Goal: Task Accomplishment & Management: Use online tool/utility

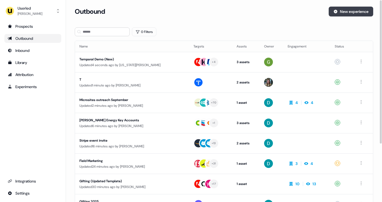
click at [339, 13] on button "New experience" at bounding box center [351, 12] width 45 height 10
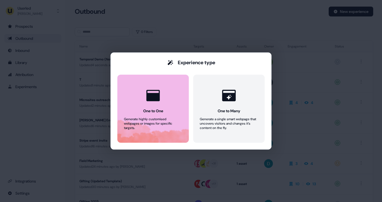
click at [157, 106] on div at bounding box center [153, 95] width 21 height 21
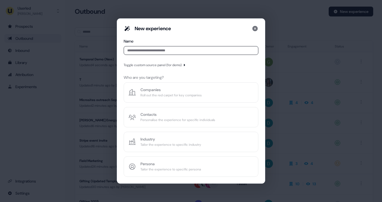
click at [165, 52] on input at bounding box center [191, 50] width 135 height 9
click at [185, 65] on icon "button" at bounding box center [184, 65] width 1 height 2
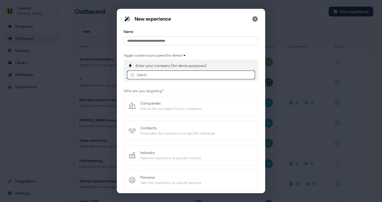
click at [180, 74] on input at bounding box center [191, 75] width 128 height 9
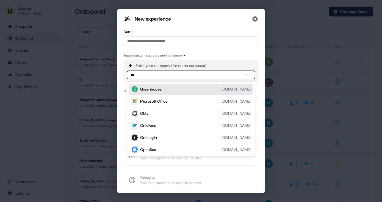
type input "****"
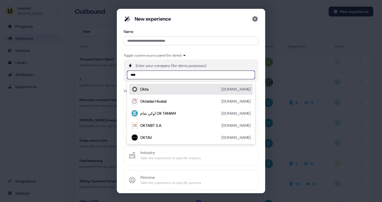
click at [155, 87] on div "Okta [DOMAIN_NAME]" at bounding box center [195, 89] width 111 height 7
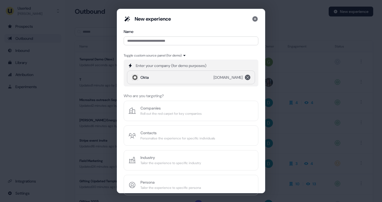
click at [248, 77] on icon "remove okta.com" at bounding box center [247, 77] width 3 height 3
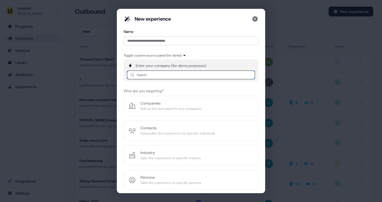
click at [199, 79] on input at bounding box center [191, 75] width 128 height 9
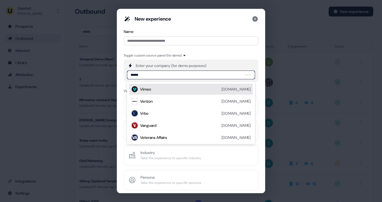
type input "*******"
click at [162, 89] on div "Verizon [DOMAIN_NAME]" at bounding box center [195, 89] width 111 height 7
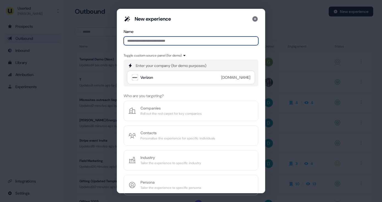
click at [172, 42] on input at bounding box center [191, 41] width 135 height 9
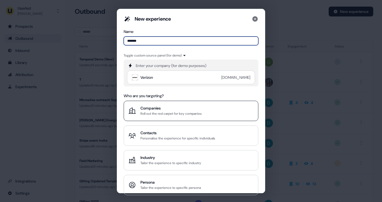
type input "*******"
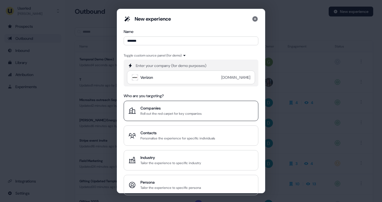
click at [159, 112] on div "Roll out the red carpet for key companies" at bounding box center [171, 114] width 61 height 6
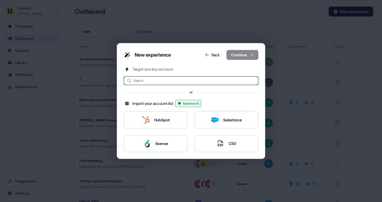
click at [199, 77] on input at bounding box center [191, 80] width 135 height 9
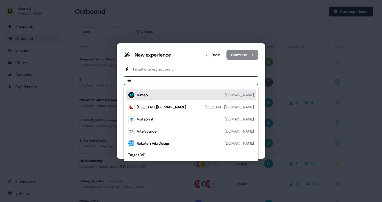
type input "****"
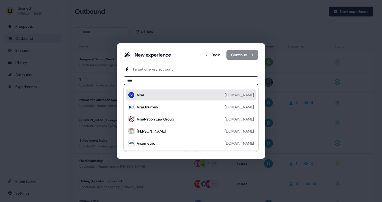
click at [165, 97] on div "Visa [DOMAIN_NAME]" at bounding box center [195, 95] width 117 height 7
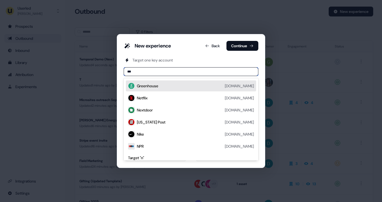
type input "****"
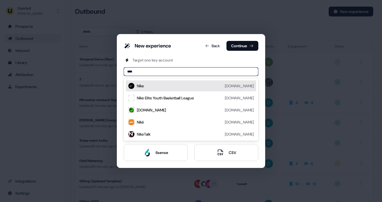
click at [153, 87] on div "Nike [DOMAIN_NAME]" at bounding box center [195, 86] width 117 height 7
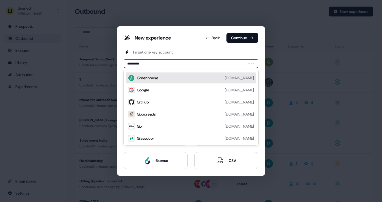
type input "**********"
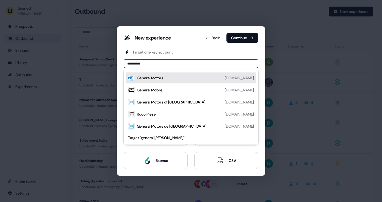
click at [157, 76] on div "General Motors" at bounding box center [150, 78] width 26 height 6
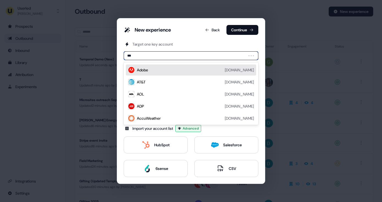
type input "****"
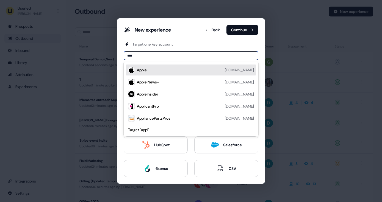
click at [168, 71] on div "Apple [DOMAIN_NAME]" at bounding box center [195, 70] width 117 height 7
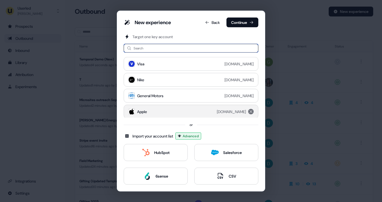
scroll to position [1, 0]
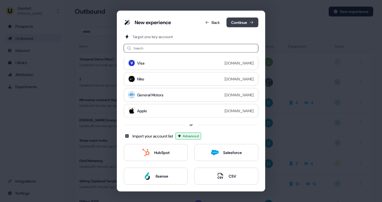
click at [246, 23] on button "Continue" at bounding box center [243, 23] width 32 height 10
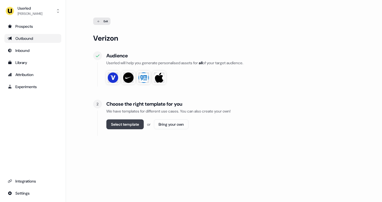
click at [136, 125] on button "Select template" at bounding box center [124, 125] width 37 height 10
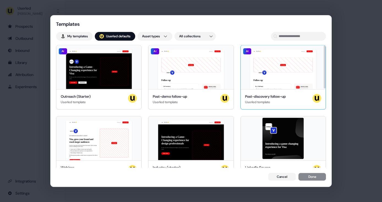
click at [271, 75] on div "Hey Visa 👋 Learn more Book a demo Your image Follow up Key Challenges Breaking …" at bounding box center [283, 67] width 85 height 44
click at [311, 179] on button "Done" at bounding box center [313, 178] width 28 height 8
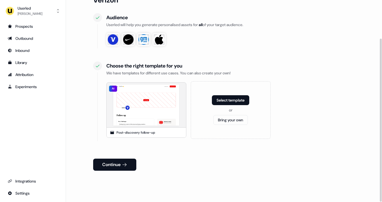
scroll to position [48, 0]
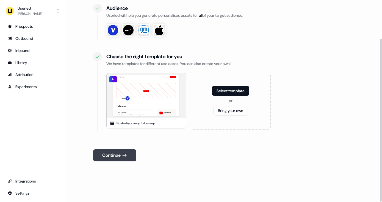
click at [120, 153] on button "Continue" at bounding box center [114, 156] width 43 height 12
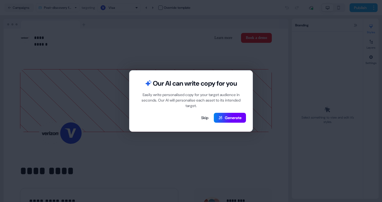
click at [234, 117] on button "Generate" at bounding box center [230, 118] width 32 height 10
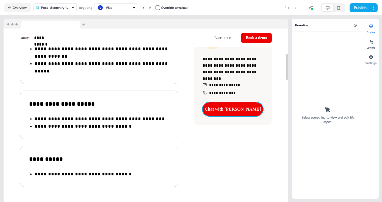
scroll to position [173, 0]
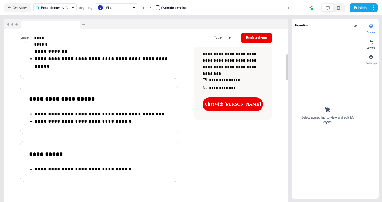
click at [241, 132] on div "**********" at bounding box center [146, 94] width 285 height 221
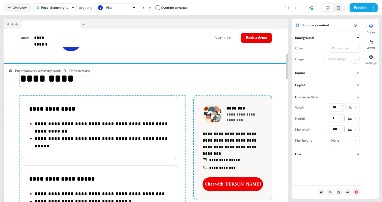
scroll to position [57, 0]
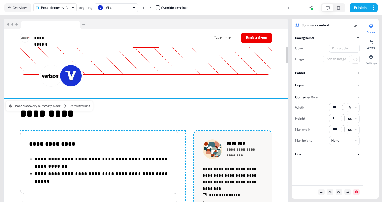
click at [119, 9] on div "Visa" at bounding box center [116, 7] width 39 height 7
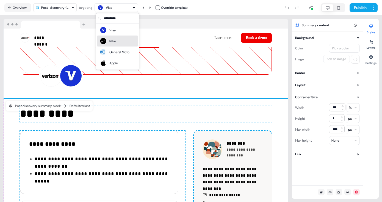
click at [111, 39] on div "Nike" at bounding box center [112, 42] width 7 height 6
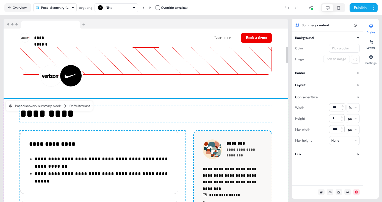
click at [149, 83] on div "Add image To pick up a draggable item, press the space bar. While dragging, use…" at bounding box center [146, 44] width 285 height 109
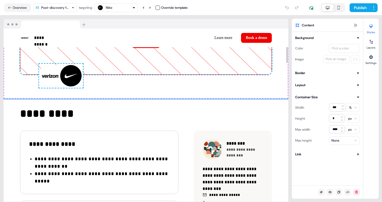
click at [143, 94] on div "Add image To pick up a draggable item, press the space bar. While dragging, use…" at bounding box center [146, 44] width 285 height 109
click at [112, 7] on div "Nike" at bounding box center [109, 8] width 7 height 6
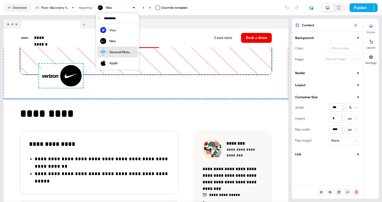
click at [117, 53] on div "General Motors" at bounding box center [120, 53] width 22 height 6
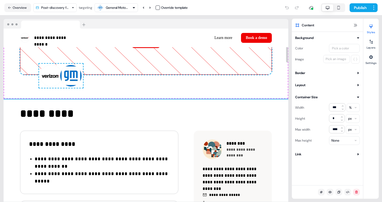
click at [119, 9] on div "General Motors" at bounding box center [117, 8] width 22 height 6
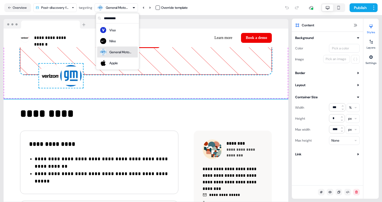
click at [120, 62] on div "Apple" at bounding box center [118, 63] width 36 height 8
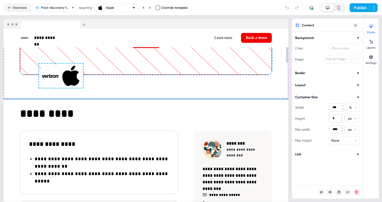
click at [118, 9] on div "Apple" at bounding box center [116, 7] width 39 height 7
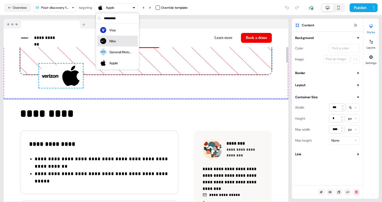
click at [115, 38] on div "Nike" at bounding box center [108, 41] width 17 height 8
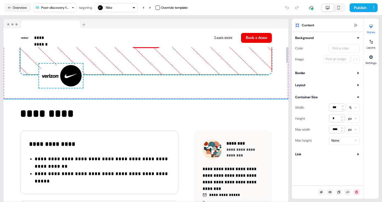
click at [116, 10] on div "Nike" at bounding box center [116, 7] width 39 height 7
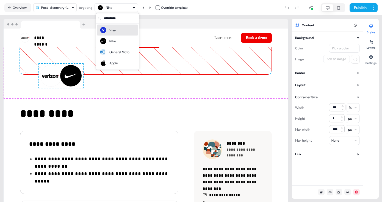
click at [119, 29] on div "Visa" at bounding box center [118, 30] width 36 height 8
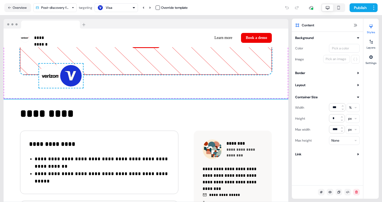
click at [116, 10] on div "Visa" at bounding box center [116, 7] width 39 height 7
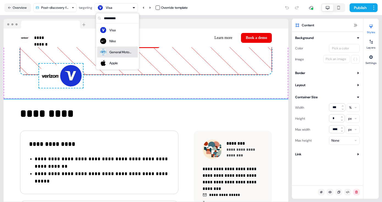
click at [119, 55] on div "General Motors" at bounding box center [116, 52] width 32 height 8
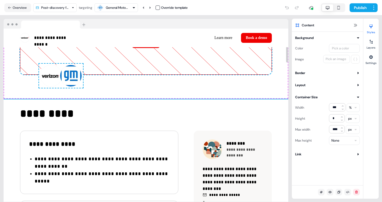
click at [117, 7] on div "General Motors" at bounding box center [117, 8] width 22 height 6
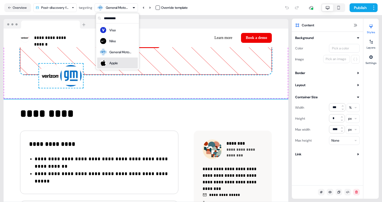
click at [122, 62] on div "Apple" at bounding box center [118, 63] width 36 height 8
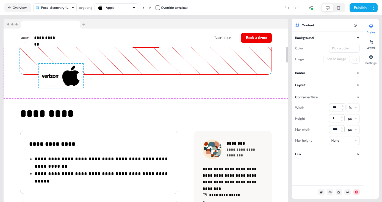
click at [123, 90] on div "Add image To pick up a draggable item, press the space bar. While dragging, use…" at bounding box center [146, 44] width 285 height 109
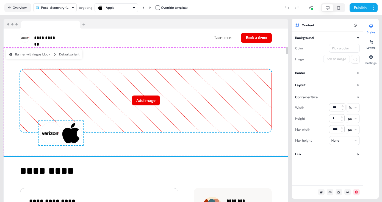
click at [289, 41] on div "**********" at bounding box center [145, 111] width 285 height 184
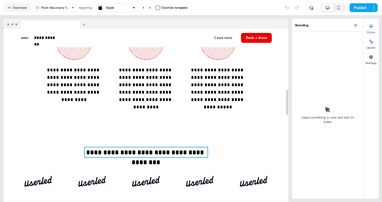
scroll to position [409, 0]
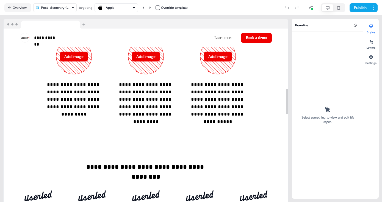
click at [121, 11] on button "Apple" at bounding box center [116, 7] width 43 height 9
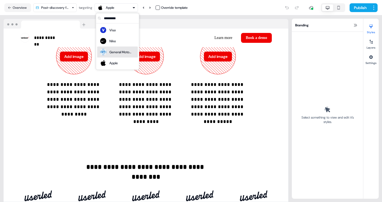
click at [118, 50] on div "General Motors" at bounding box center [120, 53] width 22 height 6
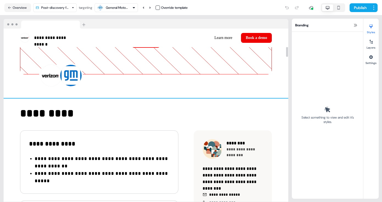
scroll to position [71, 0]
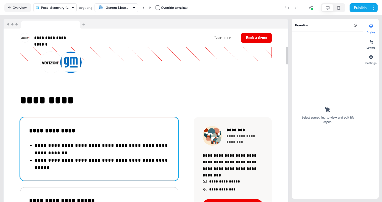
click at [141, 142] on div "**********" at bounding box center [99, 149] width 158 height 64
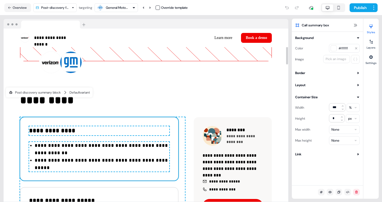
click at [140, 145] on p "**********" at bounding box center [102, 149] width 135 height 12
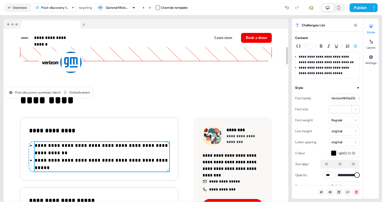
click at [140, 158] on p "**********" at bounding box center [102, 164] width 135 height 12
click at [146, 157] on li "**********" at bounding box center [102, 164] width 135 height 15
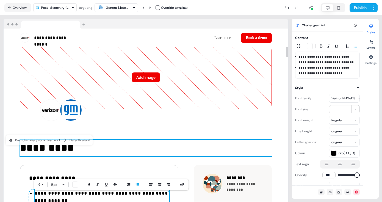
scroll to position [0, 0]
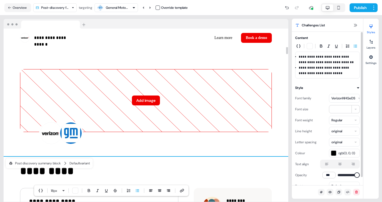
click at [283, 81] on div "Add image To pick up a draggable item, press the space bar. While dragging, use…" at bounding box center [146, 101] width 285 height 109
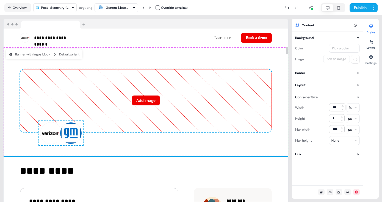
click at [290, 93] on div "**********" at bounding box center [146, 108] width 292 height 187
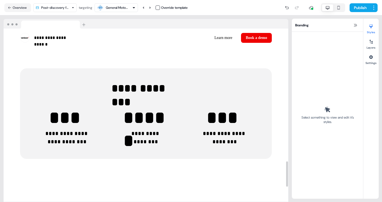
scroll to position [910, 0]
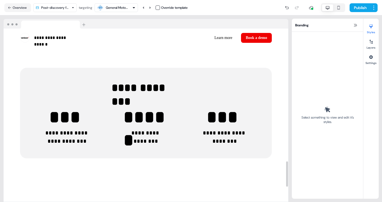
click at [67, 6] on html "**********" at bounding box center [191, 101] width 382 height 202
click at [121, 6] on html "**********" at bounding box center [191, 101] width 382 height 202
click at [120, 7] on div "General Motors" at bounding box center [117, 8] width 22 height 6
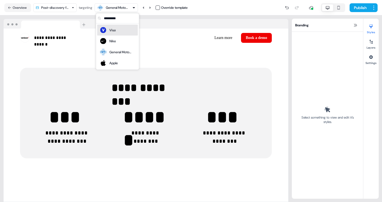
click at [112, 31] on div "Visa" at bounding box center [112, 31] width 6 height 6
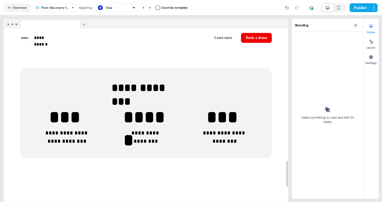
click at [119, 8] on div "Visa" at bounding box center [116, 7] width 39 height 7
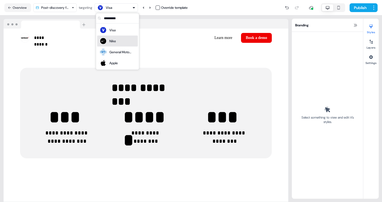
click at [116, 41] on div "Nike" at bounding box center [118, 41] width 36 height 8
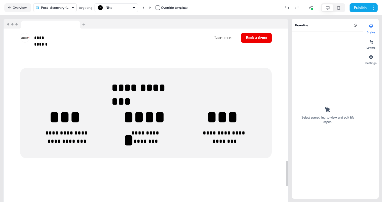
click at [122, 9] on div "Nike" at bounding box center [116, 7] width 39 height 7
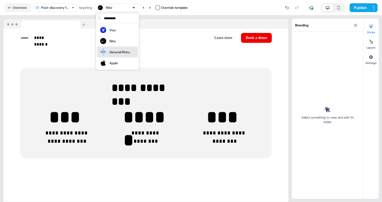
click at [118, 53] on div "General Motors" at bounding box center [120, 53] width 22 height 6
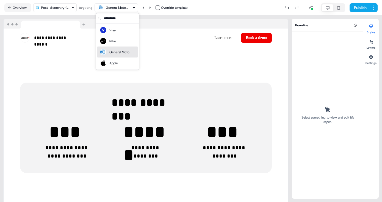
scroll to position [910, 0]
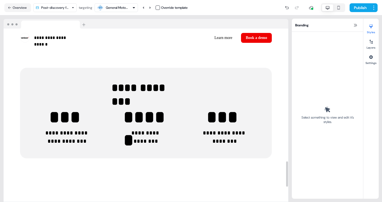
click at [123, 6] on div "General Motors" at bounding box center [117, 8] width 22 height 6
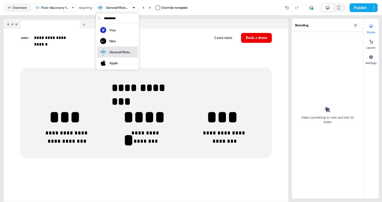
click at [117, 56] on div "General Motors" at bounding box center [116, 52] width 32 height 8
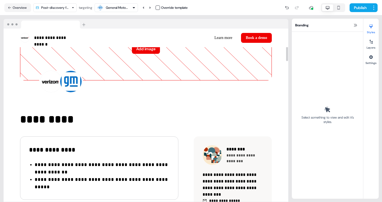
scroll to position [0, 0]
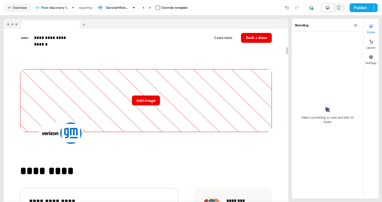
click at [105, 9] on div "General Motors" at bounding box center [112, 7] width 31 height 7
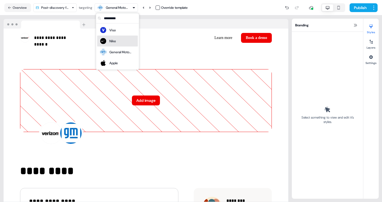
click at [113, 39] on div "Nike" at bounding box center [112, 42] width 7 height 6
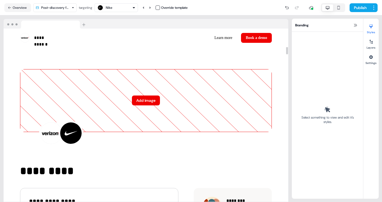
click at [119, 9] on div "Nike" at bounding box center [116, 7] width 39 height 7
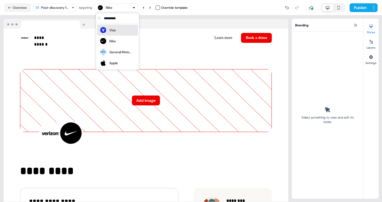
click at [119, 29] on div "Visa" at bounding box center [118, 30] width 36 height 8
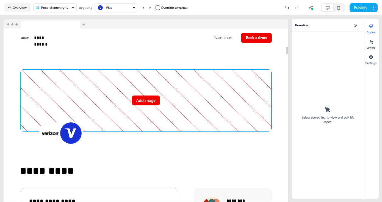
click at [202, 87] on icon at bounding box center [145, 101] width 251 height 62
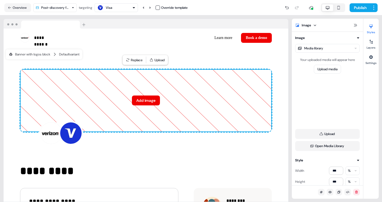
click at [70, 9] on html "**********" at bounding box center [191, 101] width 382 height 202
click at [26, 9] on html "**********" at bounding box center [191, 101] width 382 height 202
click at [20, 7] on button "Overview" at bounding box center [17, 7] width 27 height 9
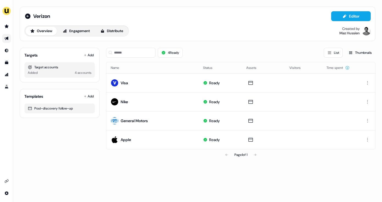
click at [7, 42] on link "Go to outbound experience" at bounding box center [6, 38] width 9 height 9
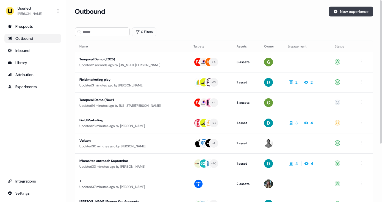
click at [346, 13] on button "New experience" at bounding box center [351, 12] width 45 height 10
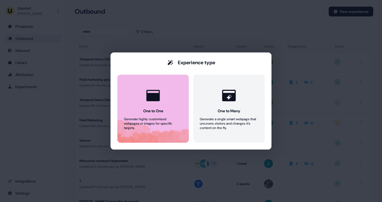
click at [153, 105] on div at bounding box center [153, 95] width 21 height 21
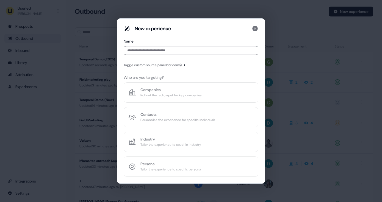
click at [151, 50] on input at bounding box center [191, 50] width 135 height 9
click at [175, 64] on div "Toggle custom source panel (for demo)" at bounding box center [153, 65] width 58 height 6
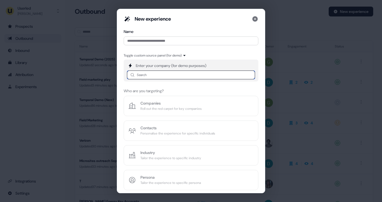
click at [169, 74] on input at bounding box center [191, 75] width 128 height 9
click at [166, 74] on input at bounding box center [191, 75] width 128 height 9
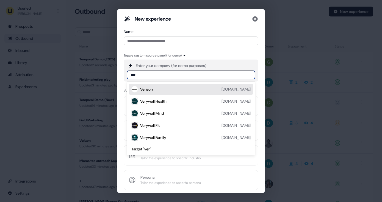
type input "*****"
click at [160, 90] on div "Verizon [DOMAIN_NAME]" at bounding box center [195, 89] width 111 height 7
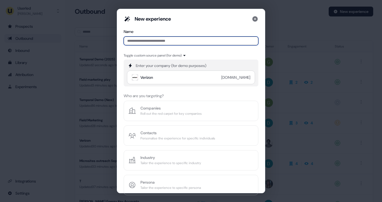
click at [158, 43] on input at bounding box center [191, 41] width 135 height 9
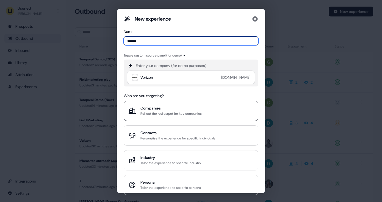
type input "*******"
click at [161, 112] on div "Roll out the red carpet for key companies" at bounding box center [171, 114] width 61 height 6
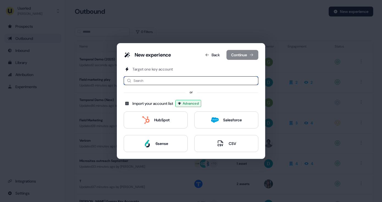
click at [170, 78] on input at bounding box center [191, 80] width 135 height 9
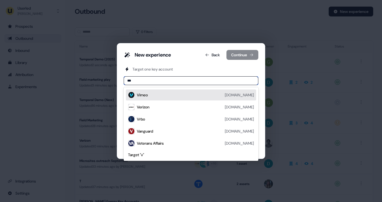
type input "****"
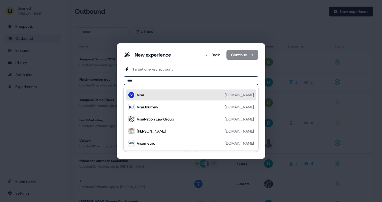
click at [163, 94] on div "Visa [DOMAIN_NAME]" at bounding box center [195, 95] width 117 height 7
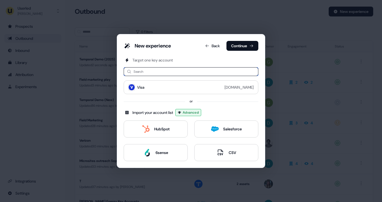
click at [155, 72] on input at bounding box center [191, 71] width 135 height 9
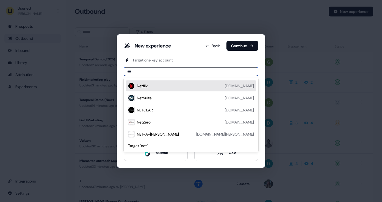
type input "****"
click at [150, 90] on div "Netflix [DOMAIN_NAME]" at bounding box center [191, 86] width 130 height 11
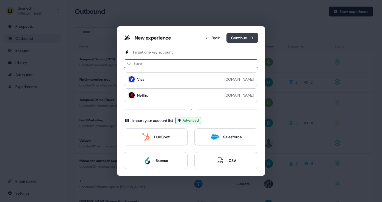
click at [247, 38] on button "Continue" at bounding box center [243, 38] width 32 height 10
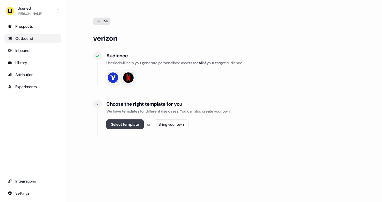
click at [127, 122] on button "Select template" at bounding box center [124, 125] width 37 height 10
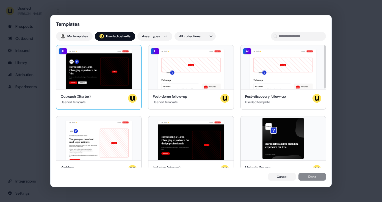
click at [101, 81] on div "Hey Visa 👋 Learn more Book a demo Introducing a Game-Changing experience for Vi…" at bounding box center [98, 67] width 85 height 44
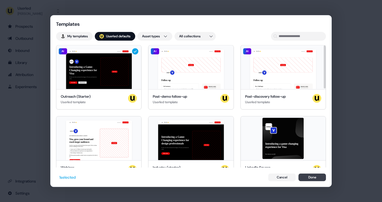
click at [315, 180] on button "Done" at bounding box center [313, 178] width 28 height 8
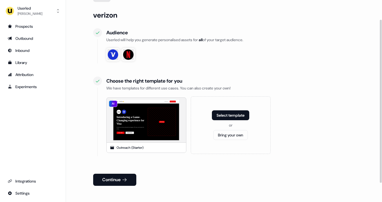
scroll to position [24, 0]
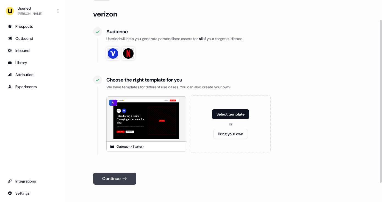
click at [123, 179] on icon at bounding box center [125, 179] width 6 height 6
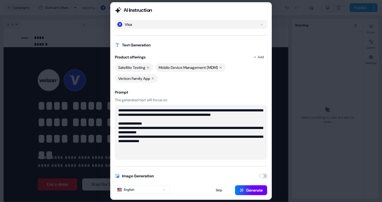
click at [252, 189] on button "Generate" at bounding box center [251, 191] width 32 height 10
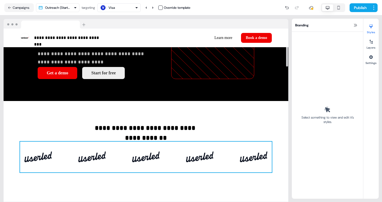
scroll to position [102, 0]
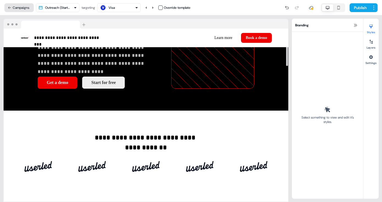
click at [19, 7] on button "Campaigns" at bounding box center [18, 7] width 29 height 9
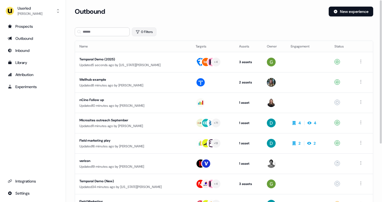
click at [149, 31] on button "0 Filters" at bounding box center [144, 32] width 24 height 9
click at [150, 31] on button "0 Filters" at bounding box center [144, 32] width 24 height 9
click at [173, 29] on div "0 Filters" at bounding box center [224, 32] width 299 height 9
click at [362, 164] on html "For the best experience switch devices to a bigger screen. Go to [DOMAIN_NAME] …" at bounding box center [191, 101] width 382 height 202
click at [355, 181] on span "Delete" at bounding box center [352, 182] width 10 height 4
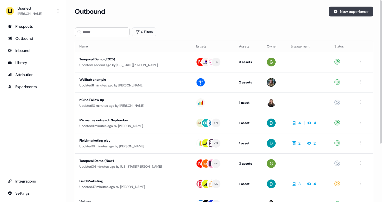
click at [344, 11] on button "New experience" at bounding box center [351, 12] width 45 height 10
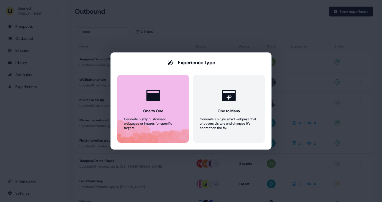
click at [160, 107] on button "One to One Generate highly customised webpages or images for specific targets." at bounding box center [153, 109] width 72 height 68
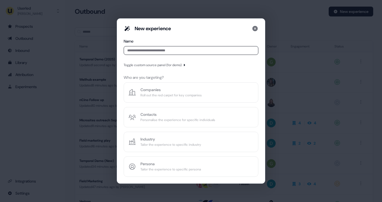
click at [167, 54] on input at bounding box center [191, 50] width 135 height 9
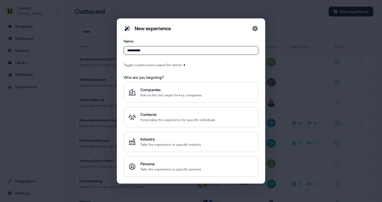
type input "**********"
click at [174, 59] on div "**********" at bounding box center [191, 101] width 135 height 152
click at [174, 64] on div "Toggle custom source panel (for demo)" at bounding box center [153, 65] width 58 height 6
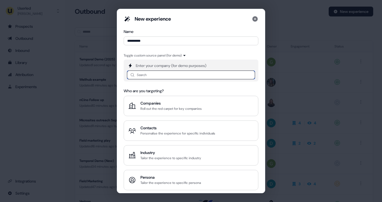
click at [179, 76] on input at bounding box center [191, 75] width 128 height 9
paste input "**********"
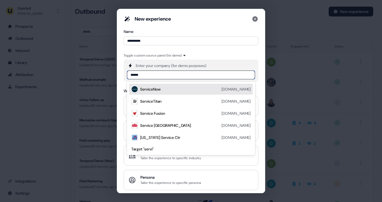
type input "*******"
click at [168, 89] on div "ServiceNow [DOMAIN_NAME]" at bounding box center [195, 89] width 111 height 7
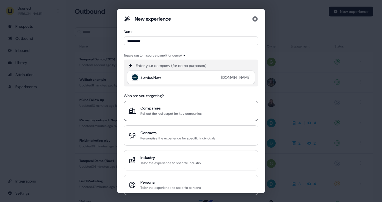
click at [169, 106] on div "Companies" at bounding box center [171, 109] width 61 height 6
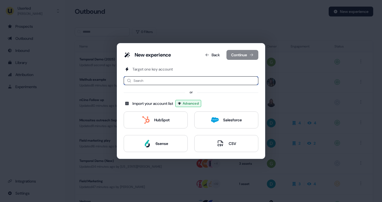
click at [179, 80] on input at bounding box center [191, 80] width 135 height 9
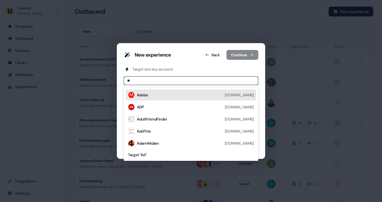
type input "*"
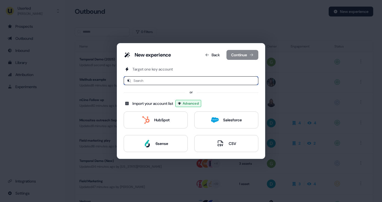
type input "**"
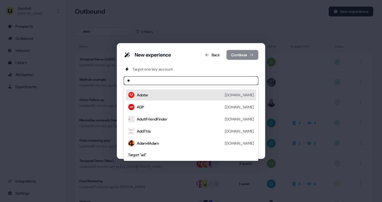
click at [147, 97] on div "Adobe" at bounding box center [142, 95] width 11 height 6
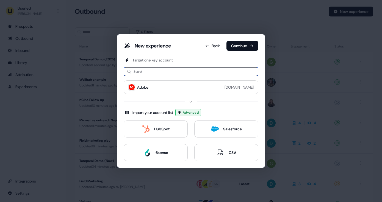
click at [183, 68] on input at bounding box center [191, 71] width 135 height 9
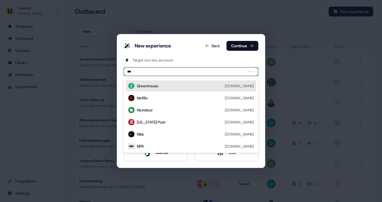
type input "****"
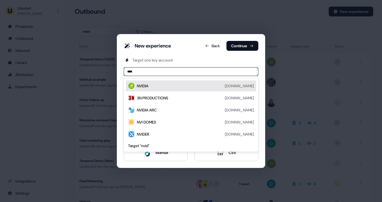
click at [148, 86] on div "NVIDIA" at bounding box center [143, 86] width 12 height 6
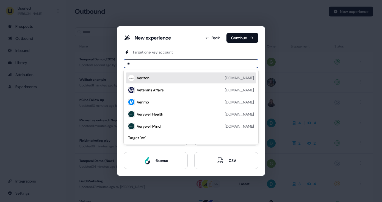
type input "*"
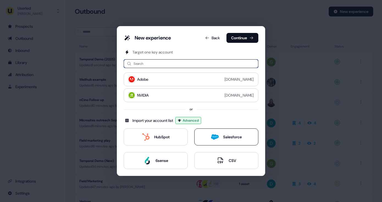
type input "*"
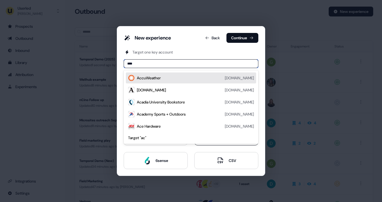
type input "*****"
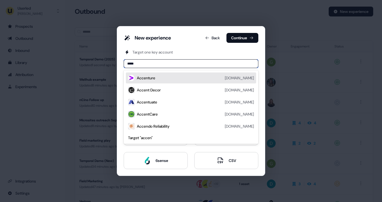
click at [156, 79] on div "Accenture [DOMAIN_NAME]" at bounding box center [195, 78] width 117 height 7
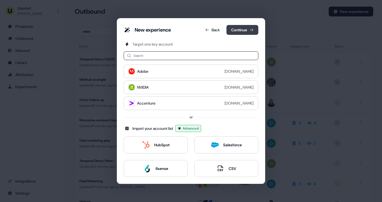
click at [241, 31] on button "Continue" at bounding box center [243, 30] width 32 height 10
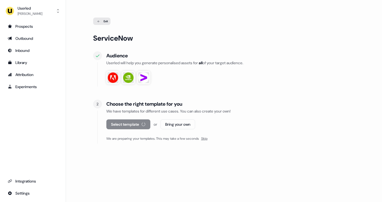
click at [146, 80] on img at bounding box center [143, 77] width 11 height 11
click at [208, 140] on span "Skip" at bounding box center [204, 139] width 6 height 4
click at [134, 126] on button "Select template" at bounding box center [124, 125] width 37 height 10
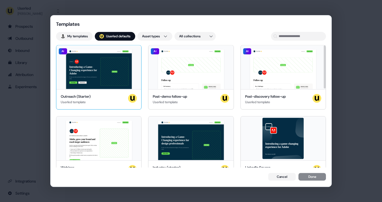
click at [111, 78] on div "Hey Adobe 👋 Learn more Book a demo Introducing a Game-Changing experience for A…" at bounding box center [98, 67] width 85 height 44
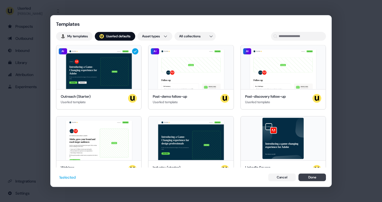
click at [315, 177] on button "Done" at bounding box center [313, 178] width 28 height 8
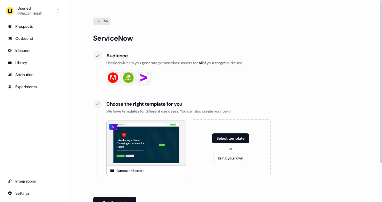
scroll to position [48, 0]
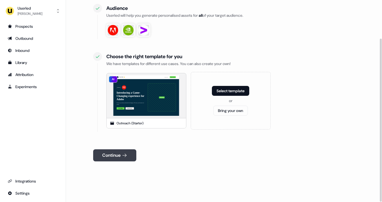
click at [120, 156] on button "Continue" at bounding box center [114, 156] width 43 height 12
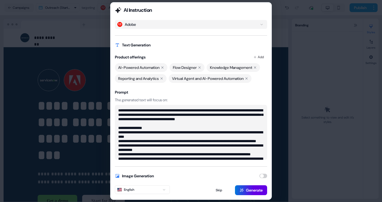
drag, startPoint x: 216, startPoint y: 9, endPoint x: 265, endPoint y: 7, distance: 49.0
click at [265, 7] on h2 "AI Instruction" at bounding box center [191, 10] width 152 height 7
click at [254, 190] on button "Generate" at bounding box center [251, 191] width 32 height 10
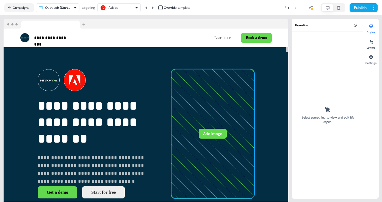
click at [219, 133] on button "Add image" at bounding box center [213, 134] width 28 height 10
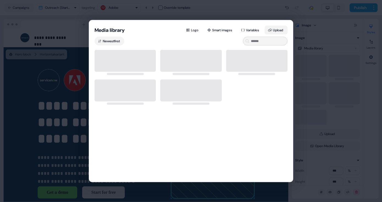
click at [276, 26] on button "Upload" at bounding box center [276, 30] width 23 height 9
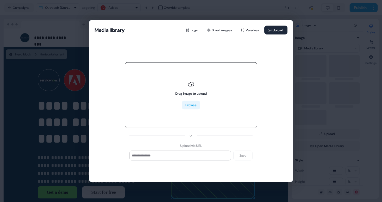
click at [190, 106] on button "Browse" at bounding box center [191, 105] width 18 height 9
type input "**********"
click at [207, 101] on div at bounding box center [191, 95] width 132 height 66
type input "**********"
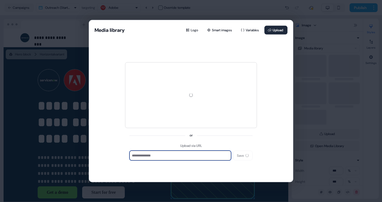
click at [192, 155] on input at bounding box center [181, 156] width 102 height 10
paste input "**********"
type input "**********"
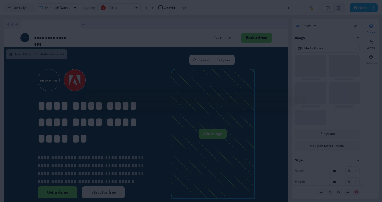
click at [318, 88] on div at bounding box center [191, 101] width 382 height 202
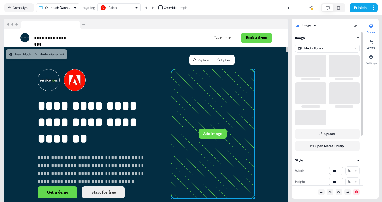
click at [222, 134] on button "Add image" at bounding box center [213, 134] width 28 height 10
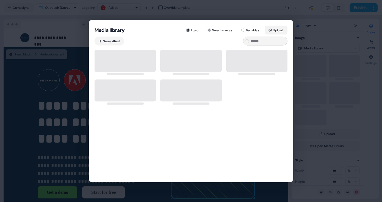
click at [278, 29] on button "Upload" at bounding box center [276, 30] width 23 height 9
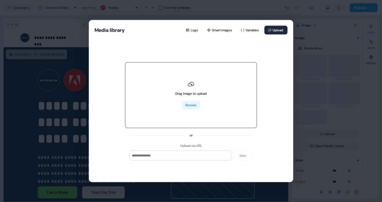
click at [188, 106] on button "Browse" at bounding box center [191, 105] width 18 height 9
type input "**********"
click at [195, 86] on div at bounding box center [191, 95] width 132 height 66
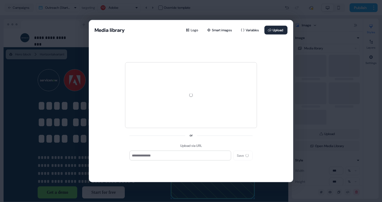
click at [312, 115] on div "Media library Logo Smart images Variables Upload or Upload via URL Save" at bounding box center [191, 101] width 382 height 202
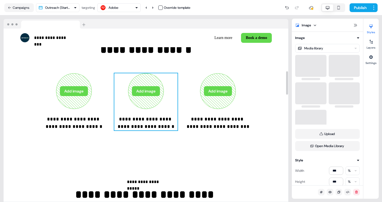
scroll to position [317, 0]
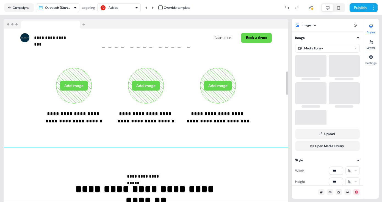
click at [95, 126] on div "**********" at bounding box center [146, 73] width 285 height 150
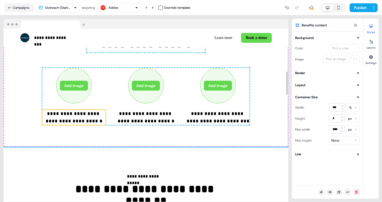
click at [87, 120] on p "**********" at bounding box center [73, 117] width 63 height 15
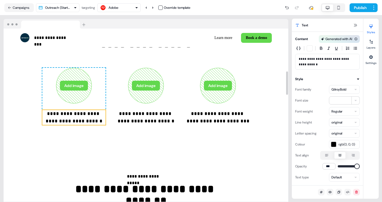
click at [351, 87] on div "GilroyBold" at bounding box center [344, 89] width 31 height 9
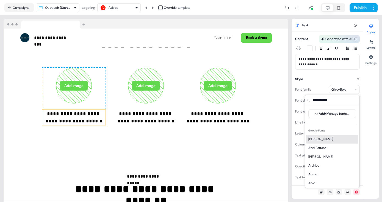
scroll to position [1, 0]
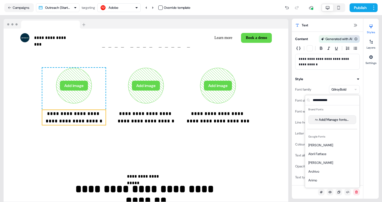
click at [329, 120] on button "Add/Manage fonts..." at bounding box center [333, 120] width 48 height 9
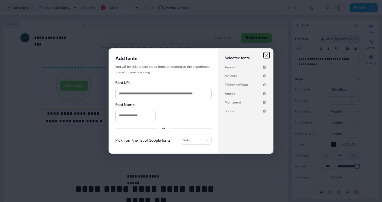
click at [267, 55] on icon "button" at bounding box center [267, 55] width 2 height 2
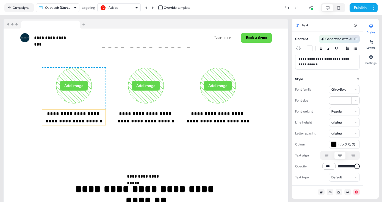
click at [351, 89] on div "GilroyBold" at bounding box center [344, 89] width 31 height 9
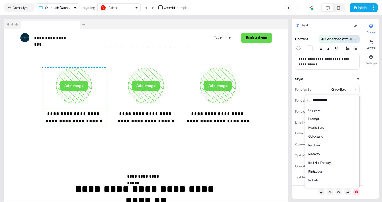
scroll to position [862, 0]
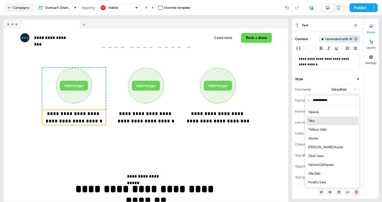
click at [292, 106] on div "Style Font family GilroyBold Font size ** Font weight Regular Line height origi…" at bounding box center [327, 129] width 71 height 106
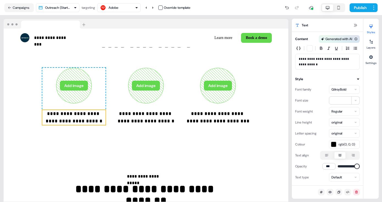
click at [344, 39] on div "Generated with AI" at bounding box center [339, 39] width 27 height 6
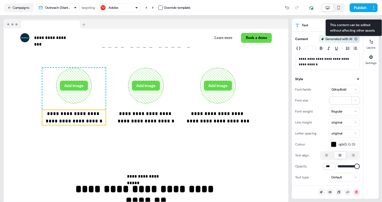
click at [355, 40] on icon at bounding box center [356, 38] width 3 height 3
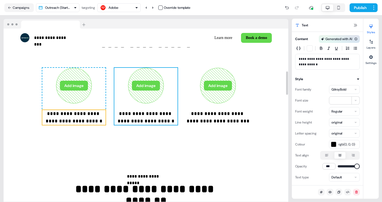
click at [158, 108] on div "**********" at bounding box center [145, 96] width 63 height 57
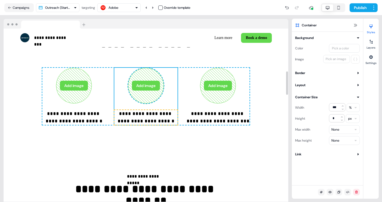
click at [153, 116] on p "**********" at bounding box center [145, 117] width 63 height 15
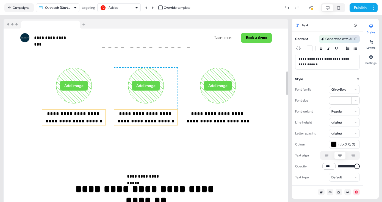
click at [89, 116] on p "**********" at bounding box center [73, 117] width 63 height 15
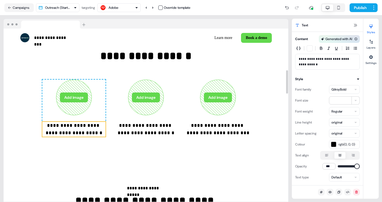
scroll to position [299, 0]
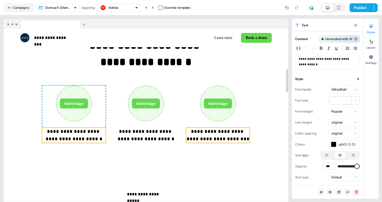
click at [222, 140] on p "**********" at bounding box center [217, 135] width 63 height 15
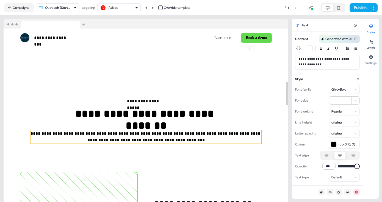
scroll to position [386, 0]
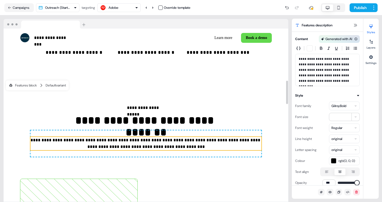
click at [200, 144] on p "**********" at bounding box center [146, 143] width 231 height 13
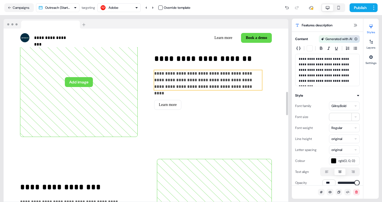
scroll to position [542, 0]
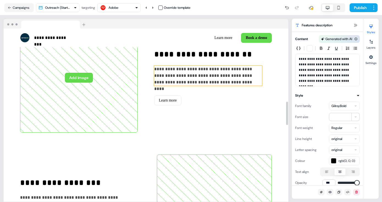
click at [205, 74] on p "**********" at bounding box center [208, 76] width 108 height 20
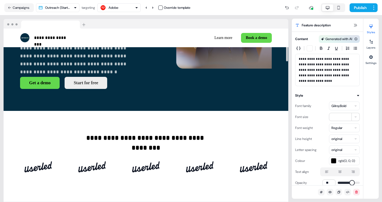
scroll to position [0, 0]
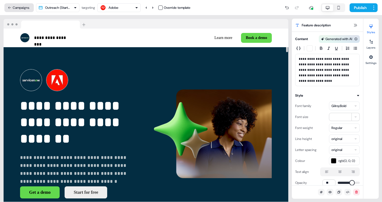
click at [17, 9] on button "Campaigns" at bounding box center [18, 7] width 29 height 9
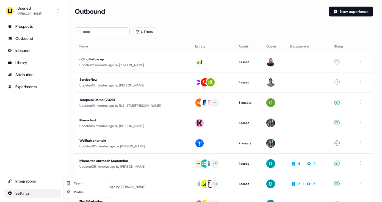
click at [27, 194] on html "For the best experience switch devices to a bigger screen. Go to [DOMAIN_NAME] …" at bounding box center [191, 101] width 382 height 202
click at [77, 191] on div "Profile" at bounding box center [87, 192] width 44 height 9
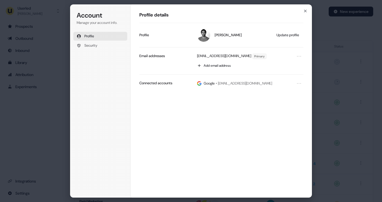
click at [302, 12] on h1 "Profile details" at bounding box center [221, 15] width 164 height 7
click at [304, 12] on icon "button" at bounding box center [305, 11] width 2 height 2
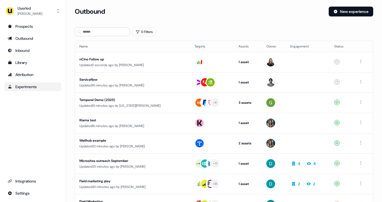
click at [32, 86] on div "Experiments" at bounding box center [33, 87] width 50 height 6
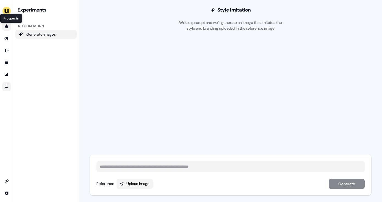
click at [6, 27] on icon "Go to prospects" at bounding box center [7, 26] width 4 height 4
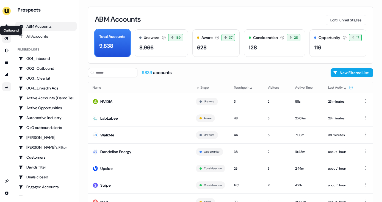
click at [8, 38] on icon "Go to outbound experience" at bounding box center [6, 39] width 4 height 4
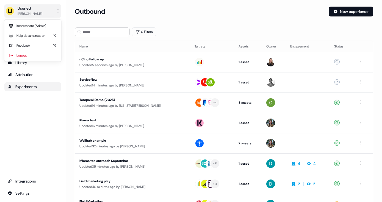
click at [48, 10] on button "Userled [PERSON_NAME]" at bounding box center [32, 10] width 57 height 13
click at [50, 10] on button "Userled [PERSON_NAME]" at bounding box center [32, 10] width 57 height 13
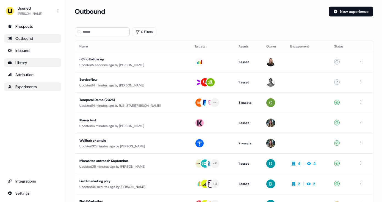
click at [28, 61] on div "Library" at bounding box center [33, 63] width 50 height 6
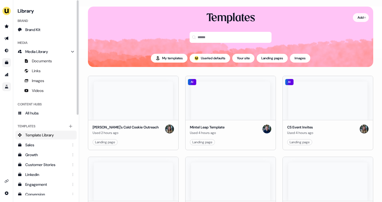
click at [361, 17] on html "For the best experience switch devices to a bigger screen. Go to [DOMAIN_NAME] …" at bounding box center [191, 101] width 382 height 202
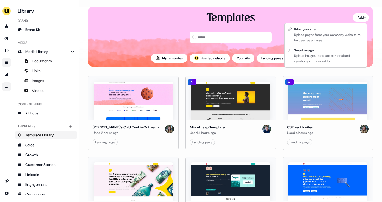
click at [330, 16] on html "For the best experience switch devices to a bigger screen. Go to [DOMAIN_NAME] …" at bounding box center [191, 101] width 382 height 202
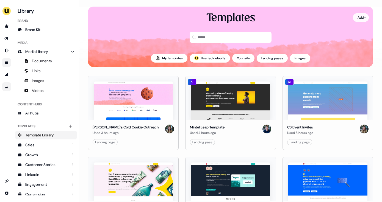
click at [359, 18] on html "For the best experience switch devices to a bigger screen. Go to [DOMAIN_NAME] …" at bounding box center [191, 101] width 382 height 202
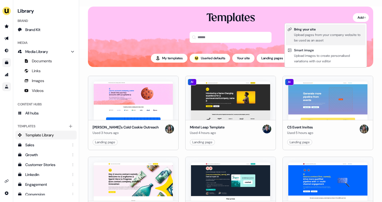
click at [335, 35] on div "Upload pages from your company website to be used as an asset" at bounding box center [329, 37] width 70 height 11
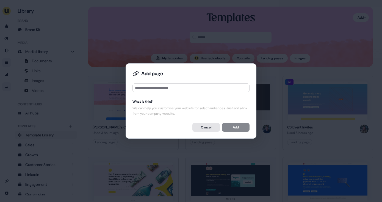
click at [212, 130] on button "Cancel" at bounding box center [207, 127] width 28 height 9
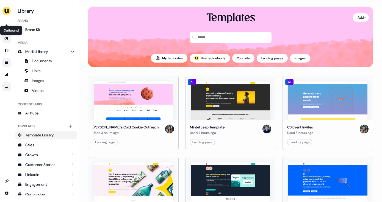
click at [7, 39] on icon "Go to outbound experience" at bounding box center [6, 39] width 4 height 4
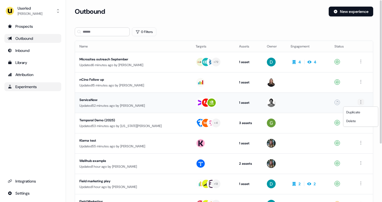
click at [362, 104] on html "For the best experience switch devices to a bigger screen. Go to [DOMAIN_NAME] …" at bounding box center [191, 101] width 382 height 202
click at [356, 120] on div "Delete" at bounding box center [361, 121] width 32 height 9
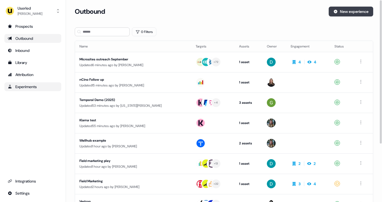
click at [348, 10] on button "New experience" at bounding box center [351, 12] width 45 height 10
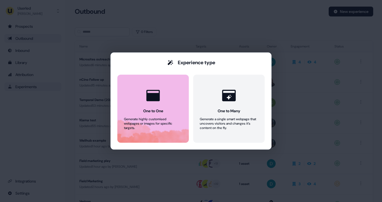
click at [160, 108] on div "One to One" at bounding box center [153, 111] width 20 height 6
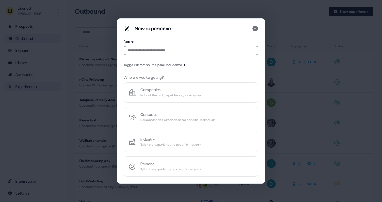
click at [167, 52] on input at bounding box center [191, 50] width 135 height 9
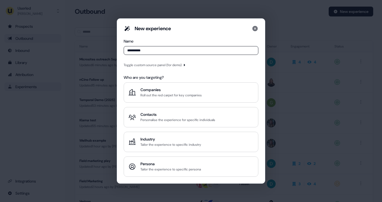
type input "**********"
click at [186, 65] on icon "button" at bounding box center [184, 65] width 3 height 3
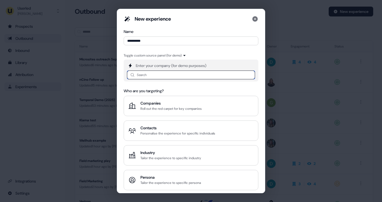
click at [175, 78] on input at bounding box center [191, 75] width 128 height 9
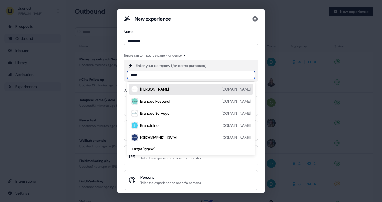
type input "******"
click at [163, 91] on div "Brandwatch [DOMAIN_NAME]" at bounding box center [195, 89] width 111 height 7
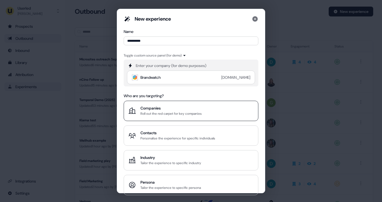
click at [161, 113] on div "Roll out the red carpet for key companies" at bounding box center [171, 114] width 61 height 6
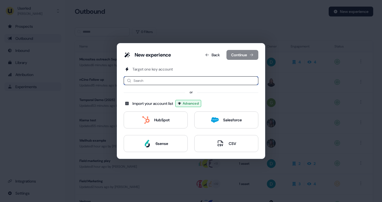
click at [165, 82] on input at bounding box center [191, 80] width 135 height 9
type input "*"
click at [158, 81] on input at bounding box center [191, 80] width 135 height 9
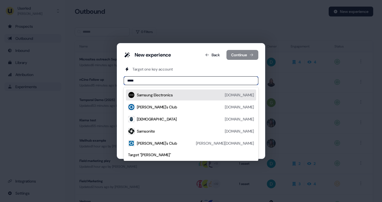
type input "******"
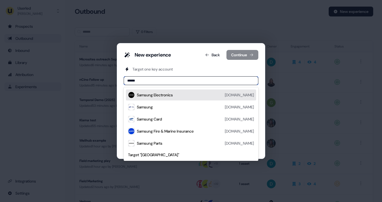
click at [161, 97] on div "Samsung Electronics" at bounding box center [155, 95] width 36 height 6
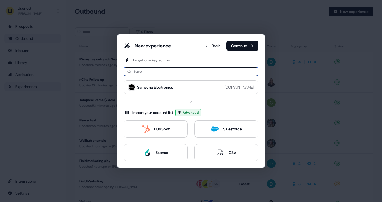
click at [214, 70] on input at bounding box center [191, 71] width 135 height 9
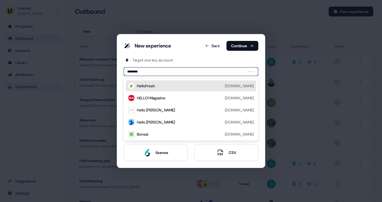
type input "*********"
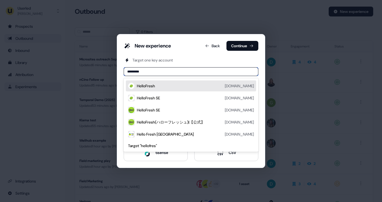
click at [168, 89] on div "HelloFresh [DOMAIN_NAME]" at bounding box center [195, 86] width 117 height 7
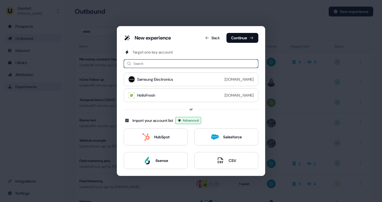
click at [211, 63] on input at bounding box center [191, 63] width 135 height 9
type input "*"
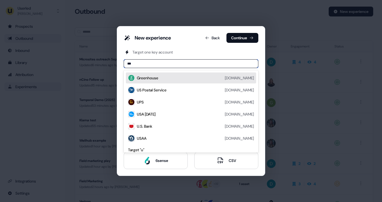
type input "****"
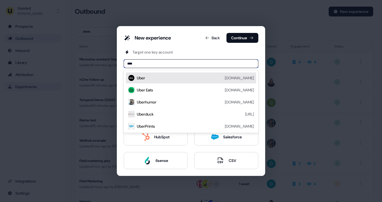
click at [163, 79] on div "Uber [DOMAIN_NAME]" at bounding box center [195, 78] width 117 height 7
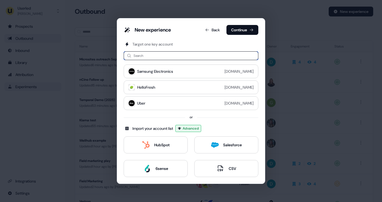
click at [182, 58] on input at bounding box center [191, 55] width 135 height 9
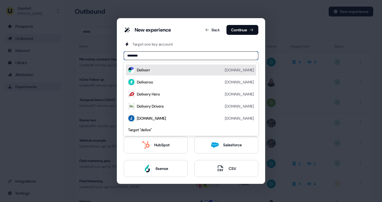
type input "*********"
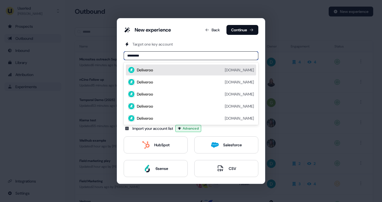
click at [158, 71] on div "Deliveroo [DOMAIN_NAME]" at bounding box center [195, 70] width 117 height 7
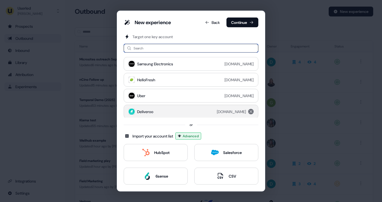
scroll to position [1, 0]
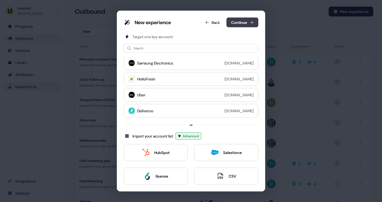
click at [245, 21] on button "Continue" at bounding box center [243, 23] width 32 height 10
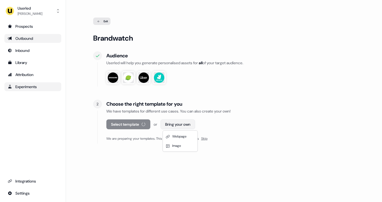
click at [175, 126] on html "For the best experience switch devices to a bigger screen. Go to [DOMAIN_NAME] …" at bounding box center [191, 101] width 382 height 202
click at [178, 138] on span "Webpage" at bounding box center [179, 136] width 14 height 4
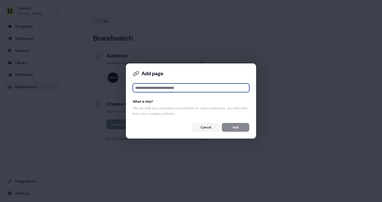
click at [195, 86] on input at bounding box center [191, 88] width 117 height 9
paste input "**********"
type input "**********"
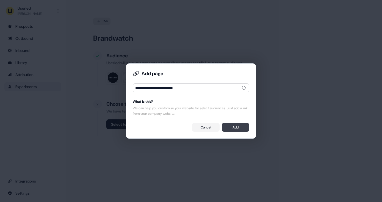
click at [238, 127] on button "Add" at bounding box center [236, 127] width 28 height 9
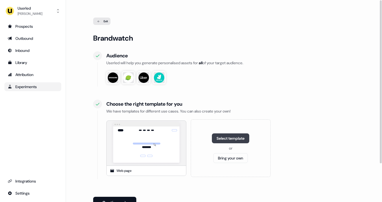
click at [236, 137] on button "Select template" at bounding box center [230, 139] width 37 height 10
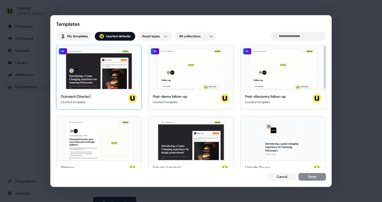
click at [109, 76] on div "Hey Samsung Electronics 👋 Learn more Book a demo Introducing a Game-Changing ex…" at bounding box center [98, 67] width 85 height 44
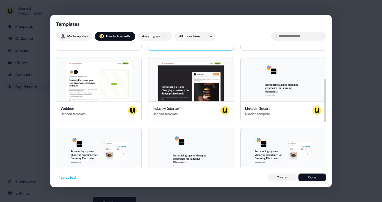
scroll to position [58, 0]
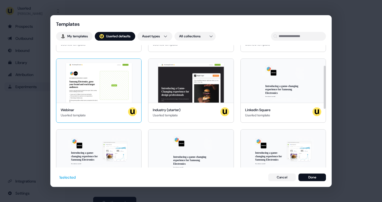
click at [116, 90] on div "Hey Samsung Electronics 👋 Learn more Book a demo LIVE WEBINAR | [DATE] 1PM EST …" at bounding box center [98, 81] width 85 height 44
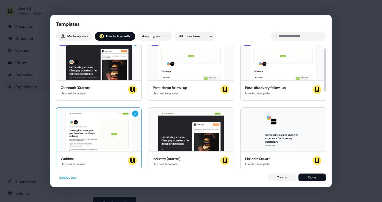
scroll to position [0, 0]
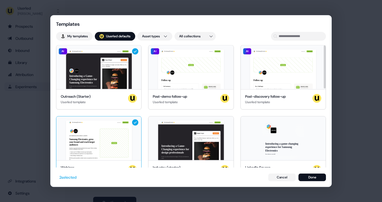
click at [116, 131] on div "Hey Samsung Electronics 👋 Learn more Book a demo LIVE WEBINAR | [DATE] 1PM EST …" at bounding box center [98, 139] width 85 height 44
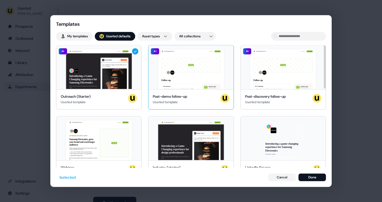
click at [207, 72] on div "Hey Samsung Electronics 👋 Learn more Book a demo Your image Follow up Call summ…" at bounding box center [191, 67] width 85 height 44
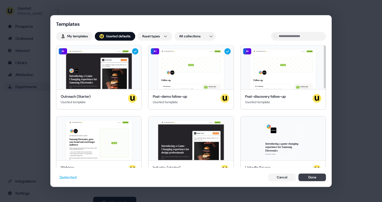
click at [320, 177] on button "Done" at bounding box center [313, 178] width 28 height 8
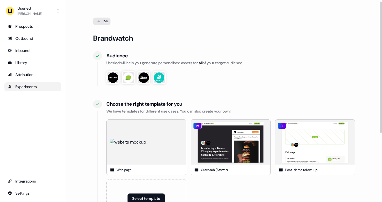
scroll to position [108, 0]
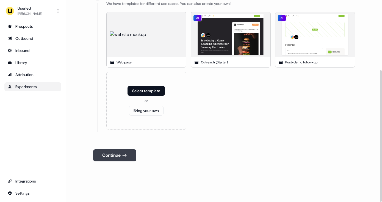
click at [123, 157] on icon at bounding box center [125, 156] width 6 height 6
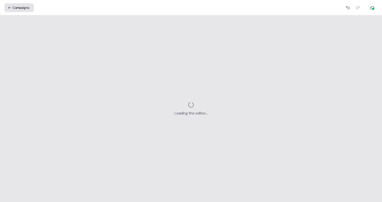
click at [26, 9] on button "Campaigns" at bounding box center [18, 7] width 29 height 9
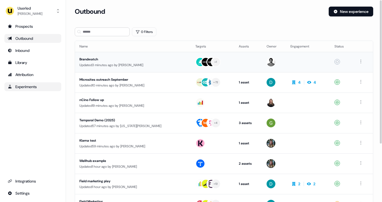
click at [235, 62] on td at bounding box center [249, 62] width 28 height 20
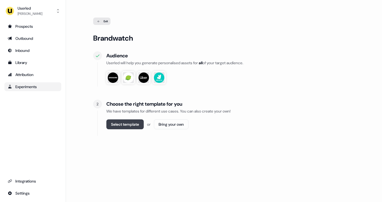
click at [138, 126] on button "Select template" at bounding box center [124, 125] width 37 height 10
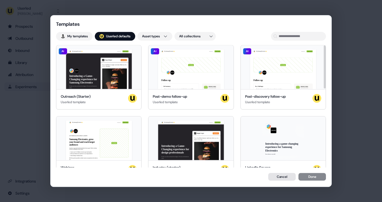
click at [283, 177] on button "Cancel" at bounding box center [282, 177] width 28 height 8
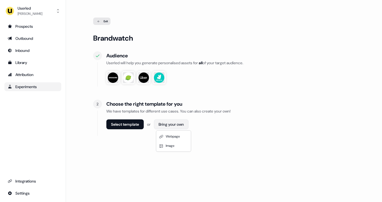
click at [177, 125] on html "For the best experience switch devices to a bigger screen. Go to [DOMAIN_NAME] …" at bounding box center [191, 101] width 382 height 202
click at [135, 152] on html "For the best experience switch devices to a bigger screen. Go to [DOMAIN_NAME] …" at bounding box center [191, 101] width 382 height 202
click at [170, 125] on html "For the best experience switch devices to a bigger screen. Go to [DOMAIN_NAME] …" at bounding box center [191, 101] width 382 height 202
click at [147, 145] on html "For the best experience switch devices to a bigger screen. Go to [DOMAIN_NAME] …" at bounding box center [191, 101] width 382 height 202
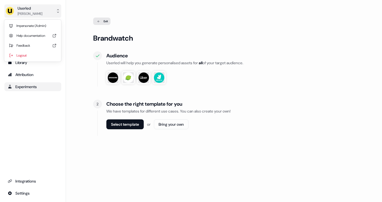
click at [40, 11] on button "Userled [PERSON_NAME]" at bounding box center [32, 10] width 57 height 13
click at [41, 10] on button "Userled [PERSON_NAME]" at bounding box center [32, 10] width 57 height 13
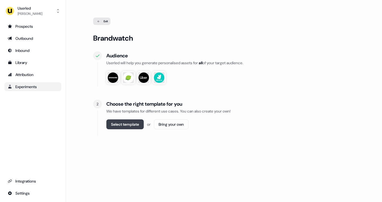
click at [134, 127] on button "Select template" at bounding box center [124, 125] width 37 height 10
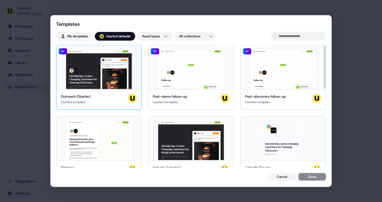
click at [119, 77] on div "Hey Samsung Electronics 👋 Learn more Book a demo Introducing a Game-Changing ex…" at bounding box center [98, 67] width 85 height 44
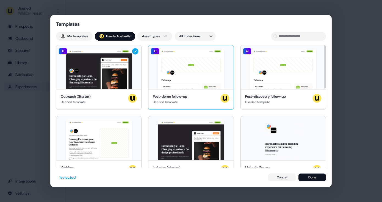
click at [189, 71] on div "Hey Samsung Electronics 👋 Learn more Book a demo Your image Follow up Call summ…" at bounding box center [191, 67] width 85 height 44
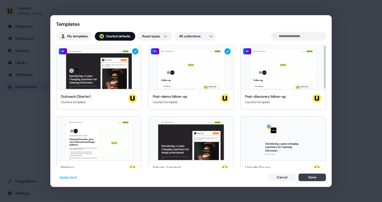
click at [314, 178] on button "Done" at bounding box center [313, 178] width 28 height 8
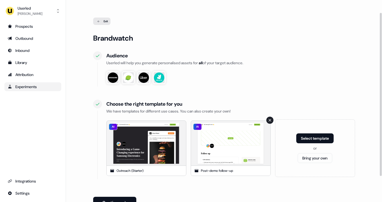
scroll to position [48, 0]
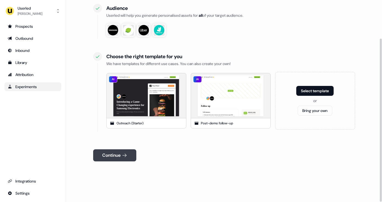
click at [130, 158] on button "Continue" at bounding box center [114, 156] width 43 height 12
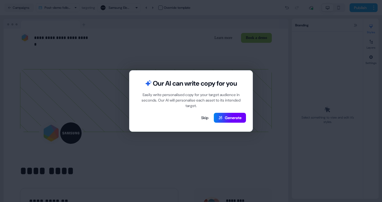
click at [231, 118] on button "Generate" at bounding box center [230, 118] width 32 height 10
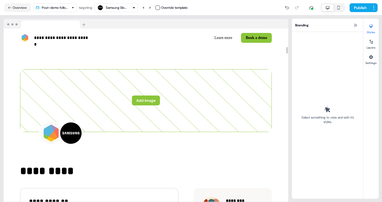
click at [70, 10] on html "**********" at bounding box center [191, 101] width 382 height 202
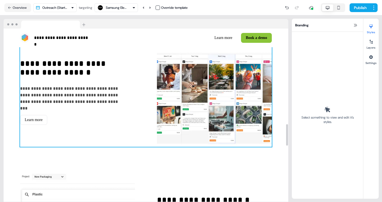
scroll to position [746, 0]
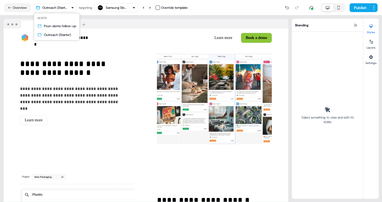
click at [68, 5] on html "**********" at bounding box center [191, 101] width 382 height 202
click at [127, 9] on html "**********" at bounding box center [191, 101] width 382 height 202
click at [118, 9] on div "Samsung Electronics" at bounding box center [117, 8] width 22 height 6
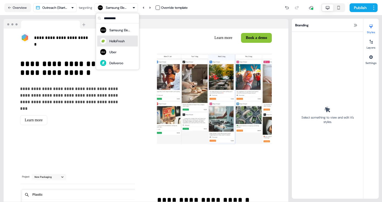
click at [118, 40] on div "HelloFresh" at bounding box center [116, 42] width 15 height 6
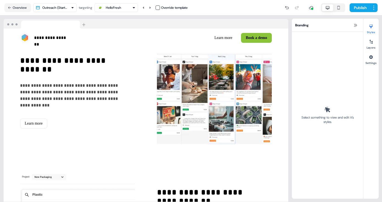
click at [119, 10] on div "HelloFresh" at bounding box center [113, 8] width 15 height 6
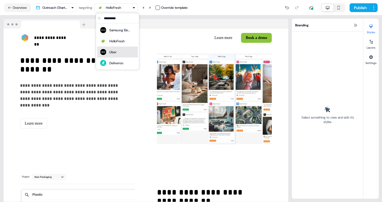
click at [117, 54] on div "Uber" at bounding box center [118, 52] width 36 height 8
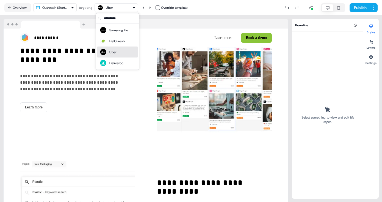
scroll to position [734, 0]
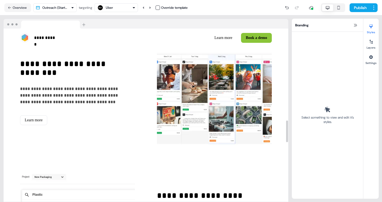
click at [119, 7] on div "Uber" at bounding box center [116, 7] width 39 height 7
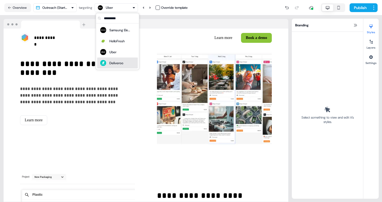
click at [114, 63] on div "Deliveroo" at bounding box center [116, 64] width 14 height 6
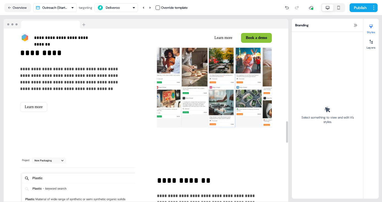
click at [123, 10] on div "Deliveroo" at bounding box center [116, 7] width 39 height 7
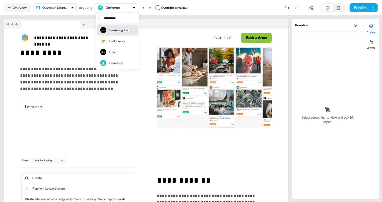
click at [120, 29] on div "Samsung Electronics" at bounding box center [120, 31] width 22 height 6
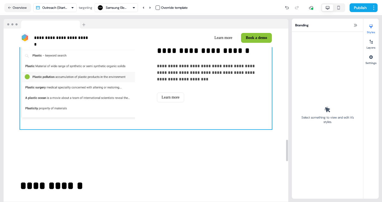
scroll to position [898, 0]
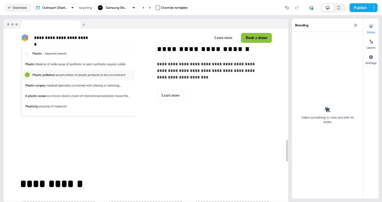
click at [70, 6] on html "**********" at bounding box center [191, 101] width 382 height 202
click at [103, 10] on html "**********" at bounding box center [191, 101] width 382 height 202
click at [111, 10] on div "Samsung Electronics" at bounding box center [117, 8] width 22 height 6
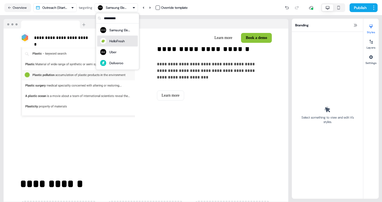
click at [116, 43] on div "HelloFresh" at bounding box center [116, 42] width 15 height 6
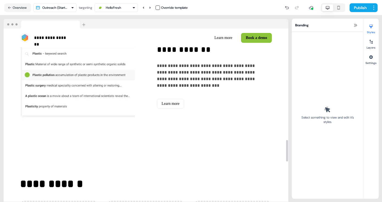
click at [121, 6] on div "HelloFresh" at bounding box center [113, 8] width 15 height 6
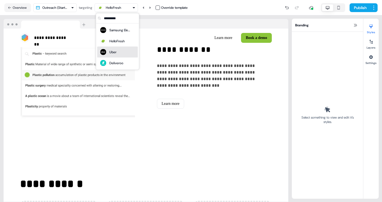
click at [120, 51] on div "Uber" at bounding box center [118, 52] width 36 height 8
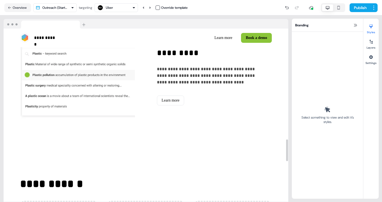
click at [119, 10] on div "Uber" at bounding box center [116, 7] width 39 height 7
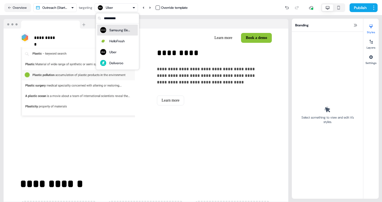
click at [120, 29] on div "Samsung Electronics" at bounding box center [120, 31] width 22 height 6
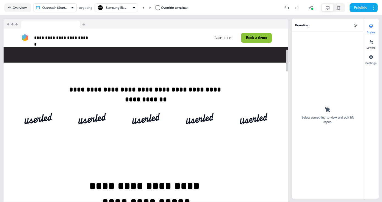
scroll to position [202, 0]
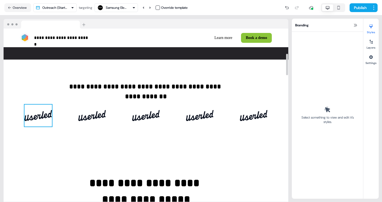
click at [45, 127] on img at bounding box center [38, 116] width 28 height 22
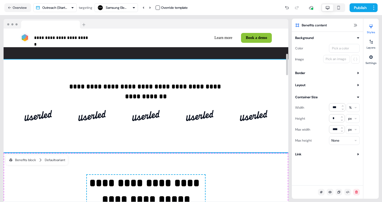
click at [143, 153] on div "**********" at bounding box center [146, 107] width 285 height 94
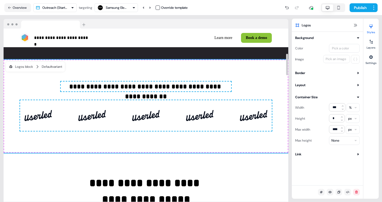
click at [146, 153] on div "**********" at bounding box center [146, 107] width 285 height 94
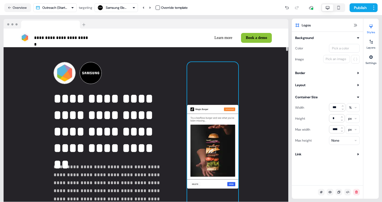
scroll to position [0, 0]
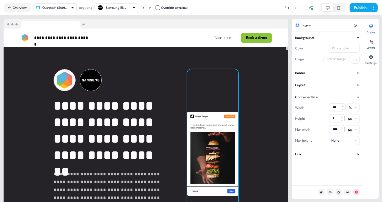
click at [196, 131] on img at bounding box center [212, 154] width 51 height 171
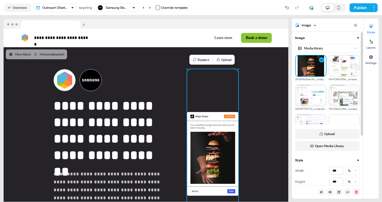
click at [339, 50] on html "**********" at bounding box center [191, 101] width 382 height 202
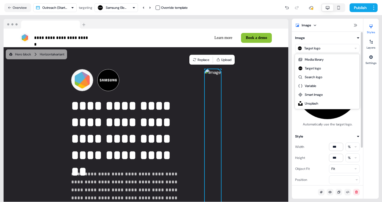
click at [330, 49] on html "**********" at bounding box center [191, 101] width 382 height 202
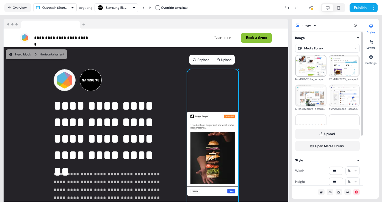
click at [320, 68] on img at bounding box center [311, 66] width 30 height 24
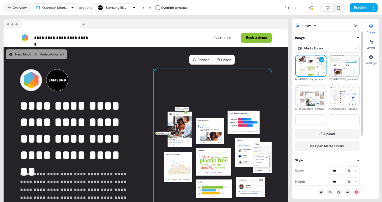
click at [342, 65] on img at bounding box center [345, 66] width 30 height 25
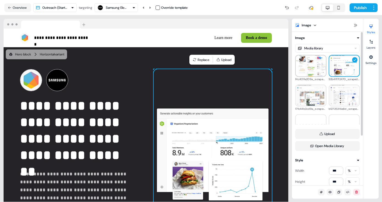
click at [319, 65] on img at bounding box center [311, 66] width 30 height 24
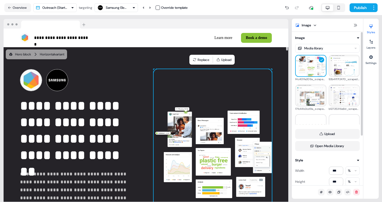
scroll to position [435, 0]
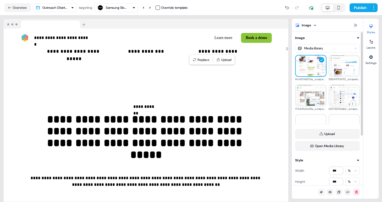
click at [288, 94] on div at bounding box center [287, 116] width 3 height 174
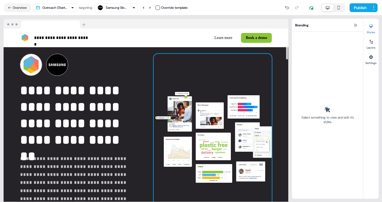
scroll to position [12, 0]
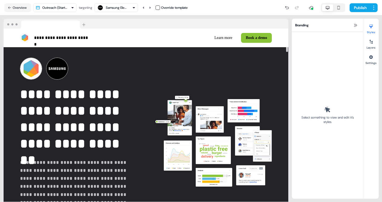
click at [109, 10] on div "Samsung Electronics" at bounding box center [112, 7] width 31 height 7
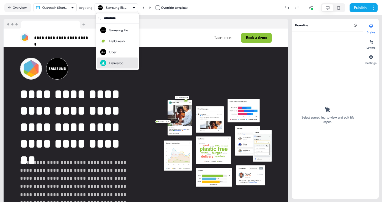
click at [112, 59] on div "Deliveroo" at bounding box center [117, 63] width 41 height 11
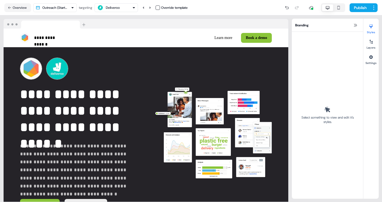
click at [122, 4] on button "Deliveroo" at bounding box center [116, 7] width 43 height 9
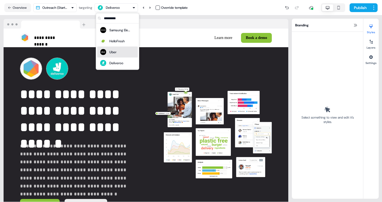
click at [122, 49] on div "Uber" at bounding box center [118, 52] width 36 height 8
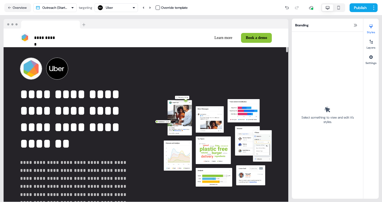
click at [122, 9] on div "Uber" at bounding box center [116, 7] width 39 height 7
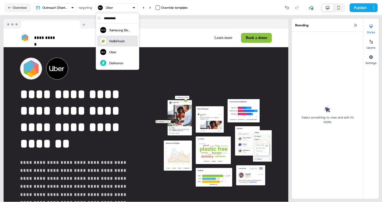
click at [119, 39] on div "HelloFresh" at bounding box center [116, 42] width 15 height 6
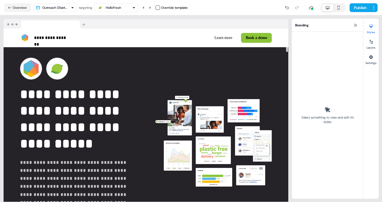
click at [118, 8] on div "HelloFresh" at bounding box center [113, 8] width 15 height 6
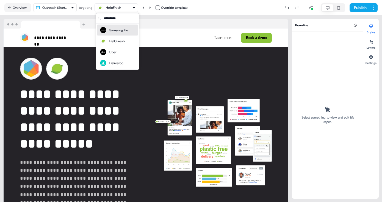
click at [119, 30] on div "Samsung Electronics" at bounding box center [120, 31] width 22 height 6
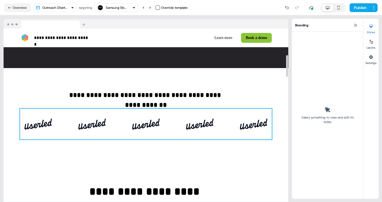
scroll to position [226, 0]
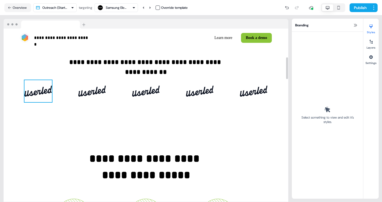
click at [46, 95] on img at bounding box center [38, 91] width 28 height 22
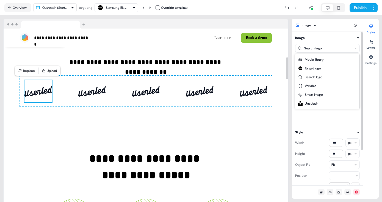
click at [324, 51] on html "**********" at bounding box center [191, 101] width 382 height 202
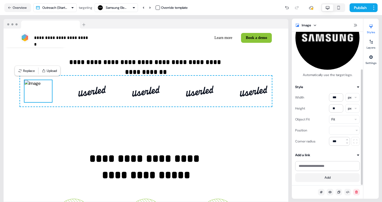
scroll to position [0, 0]
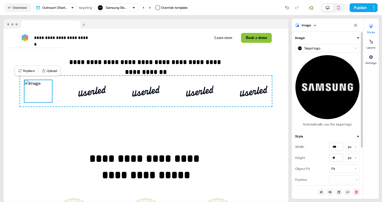
click at [325, 46] on html "**********" at bounding box center [191, 101] width 382 height 202
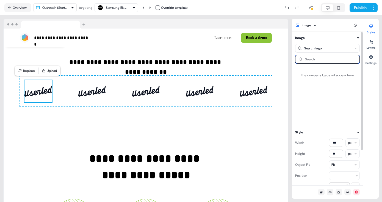
click at [317, 58] on input at bounding box center [327, 59] width 65 height 9
type input "***"
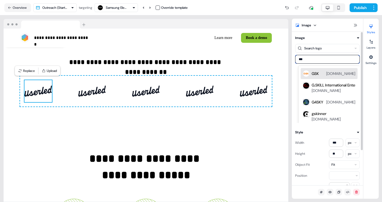
click at [321, 76] on div "GSK [DOMAIN_NAME]" at bounding box center [334, 73] width 44 height 7
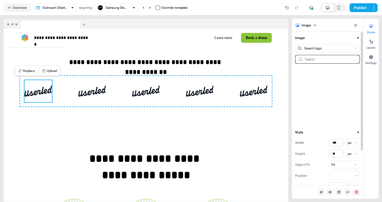
click at [319, 60] on input at bounding box center [327, 59] width 65 height 9
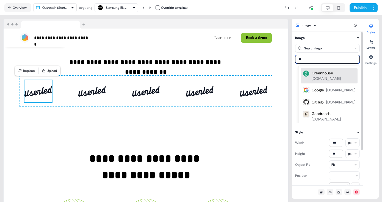
type input "***"
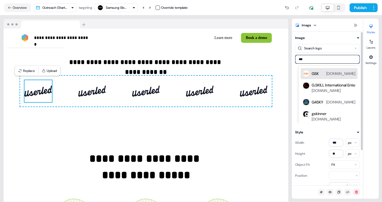
click at [315, 72] on div "GSK" at bounding box center [315, 74] width 7 height 6
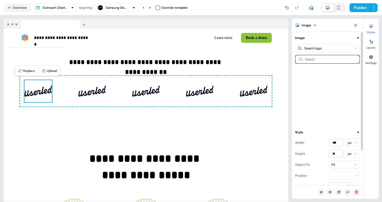
click at [313, 61] on input at bounding box center [327, 59] width 65 height 9
click at [101, 94] on img at bounding box center [92, 91] width 28 height 22
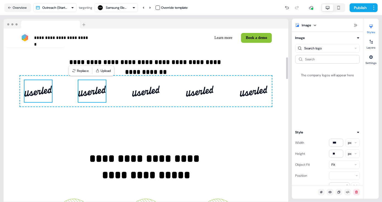
click at [44, 94] on img at bounding box center [38, 91] width 28 height 22
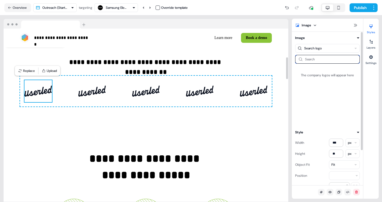
click at [309, 59] on input at bounding box center [327, 59] width 65 height 9
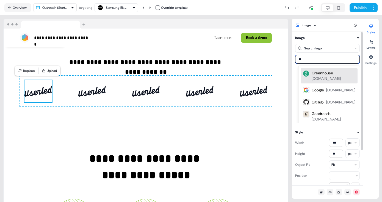
type input "***"
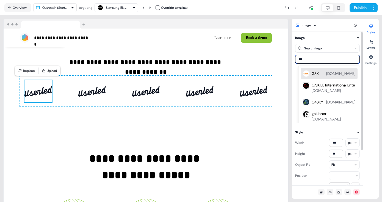
click at [314, 75] on div "GSK" at bounding box center [315, 74] width 7 height 6
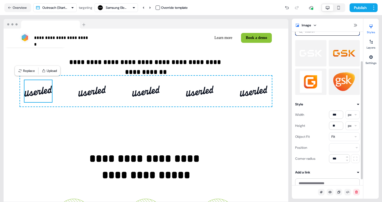
scroll to position [7, 0]
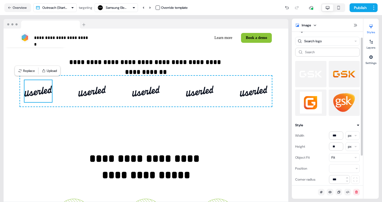
click at [342, 77] on img at bounding box center [344, 74] width 23 height 22
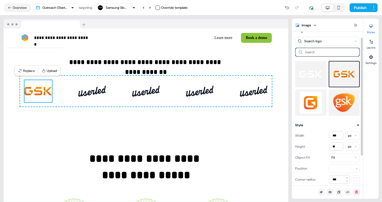
click at [311, 51] on input at bounding box center [327, 52] width 65 height 9
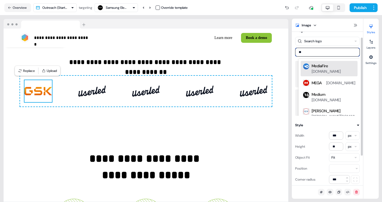
type input "*"
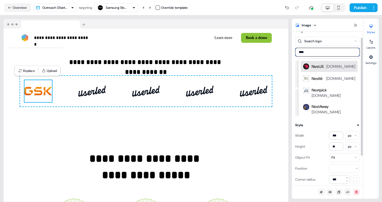
type input "*****"
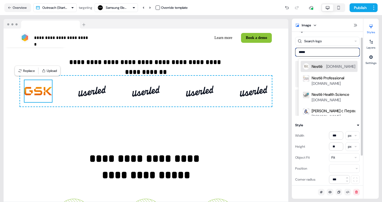
click at [322, 67] on div "Nestlé" at bounding box center [317, 67] width 11 height 6
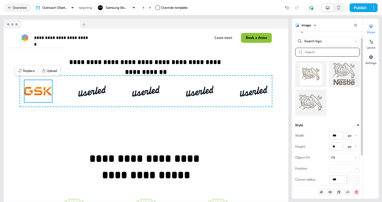
click at [343, 76] on img at bounding box center [344, 74] width 23 height 22
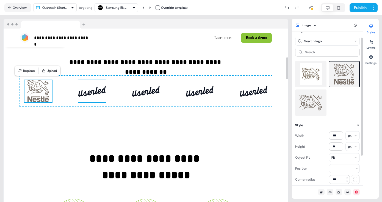
click at [95, 96] on img at bounding box center [92, 91] width 28 height 22
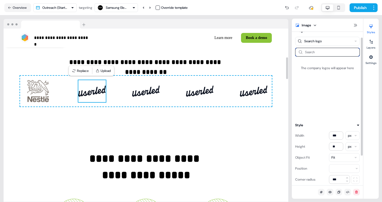
click at [326, 55] on input at bounding box center [327, 52] width 65 height 9
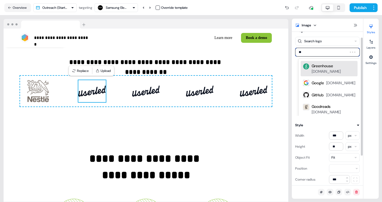
type input "***"
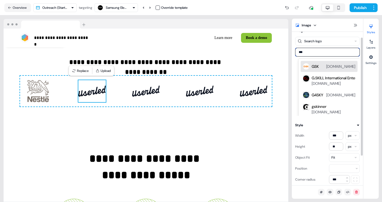
click at [318, 66] on div "GSK" at bounding box center [315, 67] width 7 height 6
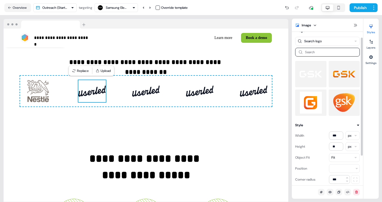
click at [347, 74] on img at bounding box center [344, 74] width 23 height 22
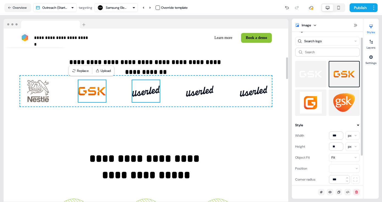
click at [147, 91] on img at bounding box center [146, 91] width 28 height 22
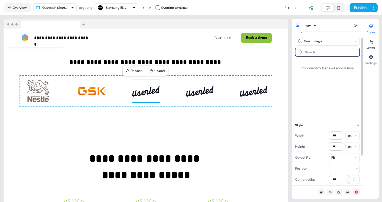
click at [316, 53] on input at bounding box center [327, 52] width 65 height 9
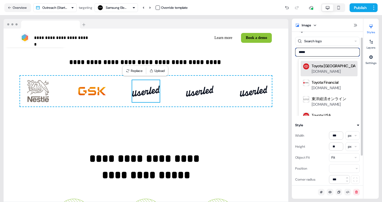
type input "******"
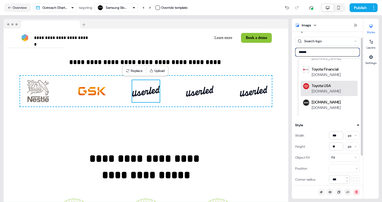
scroll to position [0, 0]
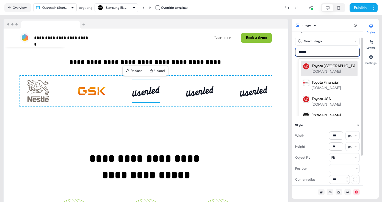
click at [324, 70] on div "[DOMAIN_NAME]" at bounding box center [326, 72] width 29 height 6
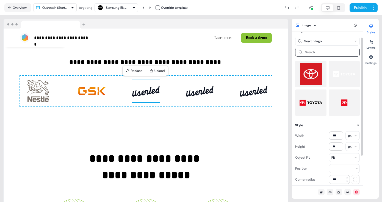
click at [317, 100] on img at bounding box center [311, 103] width 23 height 22
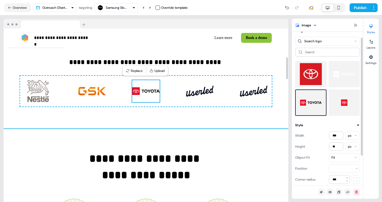
click at [284, 98] on div "**********" at bounding box center [146, 82] width 285 height 94
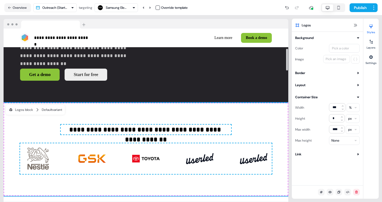
scroll to position [151, 0]
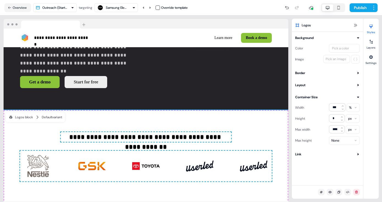
click at [116, 7] on div "Samsung Electronics" at bounding box center [117, 8] width 22 height 6
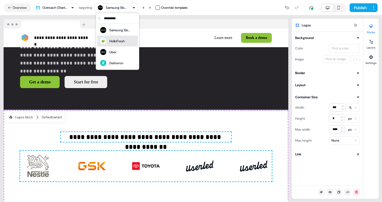
click at [115, 39] on div "HelloFresh" at bounding box center [116, 42] width 15 height 6
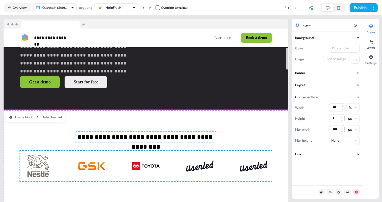
click at [121, 7] on div "HelloFresh" at bounding box center [113, 8] width 15 height 6
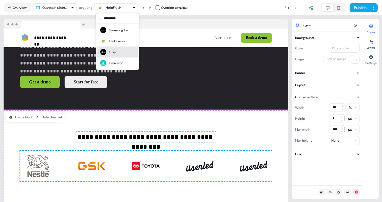
click at [120, 54] on div "Uber" at bounding box center [118, 52] width 36 height 8
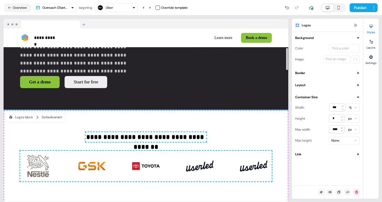
click at [125, 10] on div "Uber" at bounding box center [116, 7] width 39 height 7
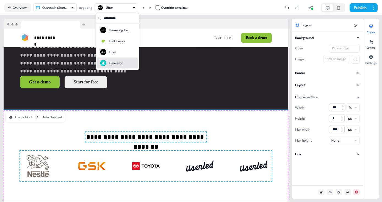
click at [124, 63] on div "Deliveroo" at bounding box center [118, 63] width 36 height 8
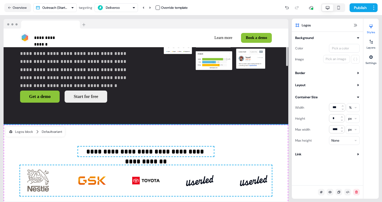
scroll to position [119, 0]
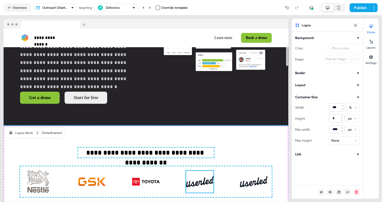
click at [210, 181] on img at bounding box center [200, 182] width 28 height 22
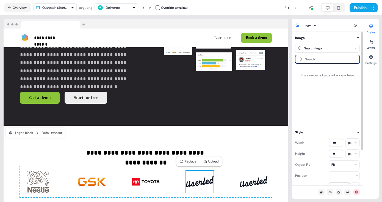
click at [318, 58] on input at bounding box center [327, 59] width 65 height 9
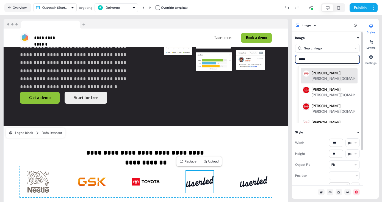
type input "******"
click at [315, 76] on div "[PERSON_NAME]" at bounding box center [326, 73] width 29 height 6
type input "******"
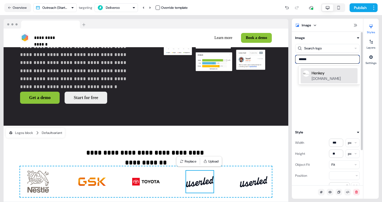
click at [315, 70] on div "[PERSON_NAME][DOMAIN_NAME]" at bounding box center [334, 75] width 44 height 11
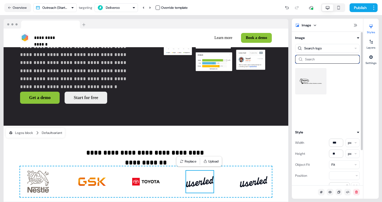
click at [319, 61] on input at bounding box center [327, 59] width 65 height 9
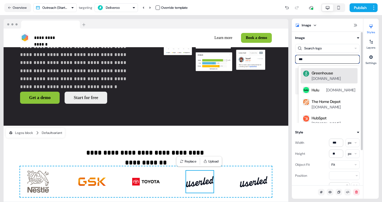
type input "****"
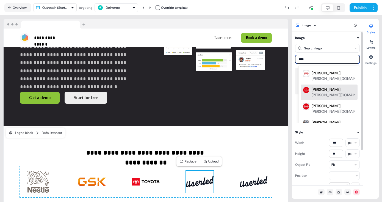
click at [319, 90] on div "[PERSON_NAME]" at bounding box center [326, 90] width 29 height 6
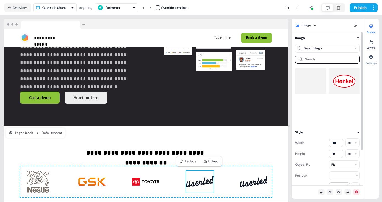
click at [343, 83] on img at bounding box center [344, 81] width 23 height 22
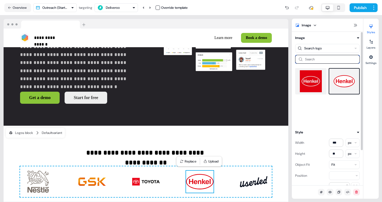
click at [314, 59] on input at bounding box center [327, 59] width 65 height 9
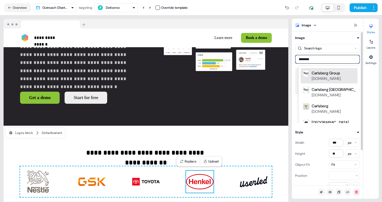
type input "*********"
click at [313, 76] on div "[DOMAIN_NAME]" at bounding box center [326, 79] width 29 height 6
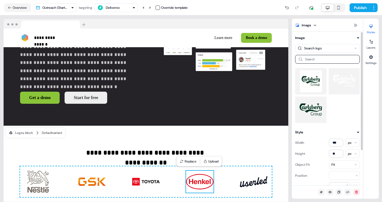
click at [312, 105] on img at bounding box center [311, 110] width 23 height 22
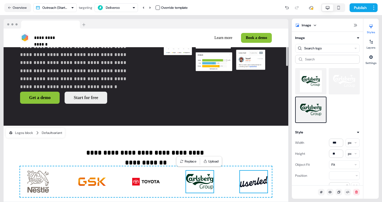
click at [259, 180] on img at bounding box center [254, 182] width 28 height 22
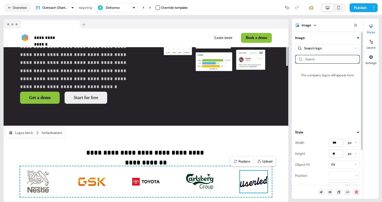
click at [324, 60] on input at bounding box center [327, 59] width 65 height 9
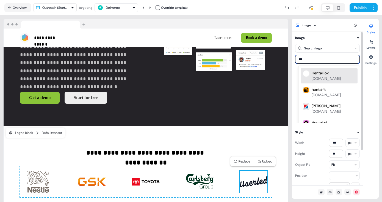
type input "****"
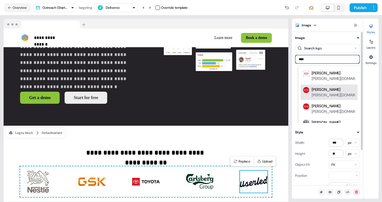
click at [317, 92] on div "[PERSON_NAME]" at bounding box center [326, 90] width 29 height 6
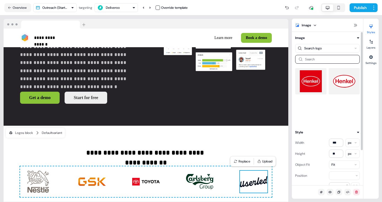
click at [345, 79] on img at bounding box center [344, 81] width 23 height 22
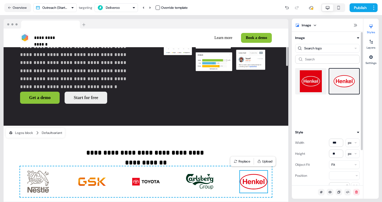
click at [290, 139] on div "**********" at bounding box center [146, 108] width 292 height 187
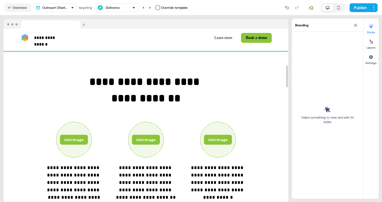
scroll to position [287, 0]
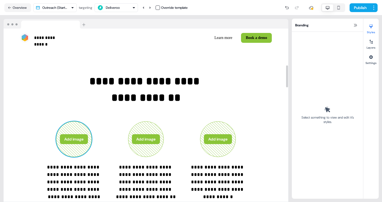
click at [81, 143] on button "Add image" at bounding box center [74, 139] width 28 height 10
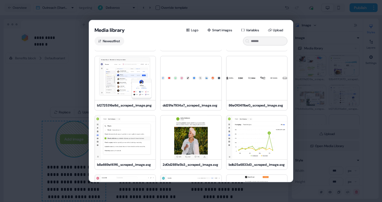
scroll to position [44, 0]
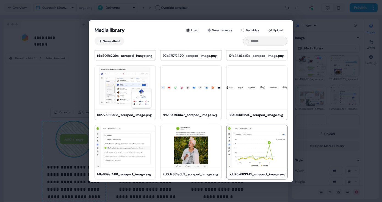
click at [249, 139] on img at bounding box center [257, 147] width 61 height 44
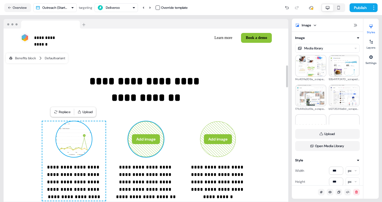
click at [156, 139] on button "Add image" at bounding box center [146, 139] width 28 height 10
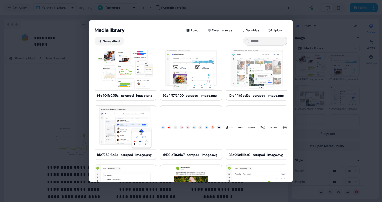
scroll to position [0, 0]
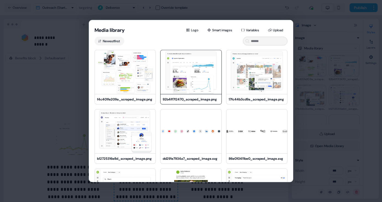
click at [182, 81] on img at bounding box center [191, 72] width 61 height 44
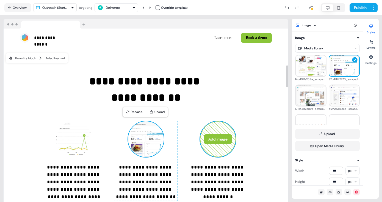
click at [216, 141] on button "Add image" at bounding box center [218, 139] width 28 height 10
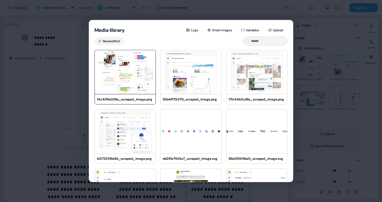
click at [134, 70] on img at bounding box center [125, 72] width 61 height 44
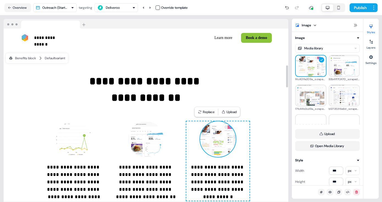
click at [216, 136] on img at bounding box center [218, 140] width 36 height 36
click at [311, 101] on img at bounding box center [311, 95] width 30 height 24
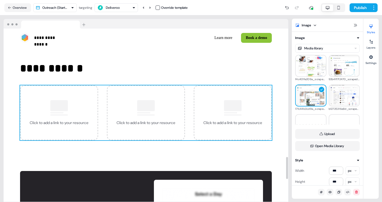
scroll to position [1010, 0]
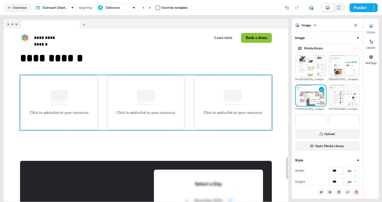
click at [72, 100] on div "Click to add a link to your resource" at bounding box center [59, 102] width 78 height 55
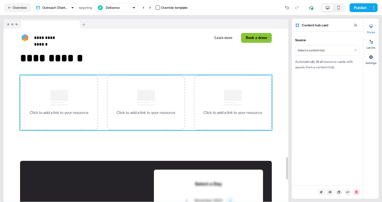
click at [323, 54] on html "**********" at bounding box center [191, 101] width 382 height 202
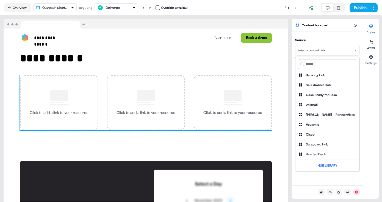
click at [325, 54] on html "**********" at bounding box center [191, 101] width 382 height 202
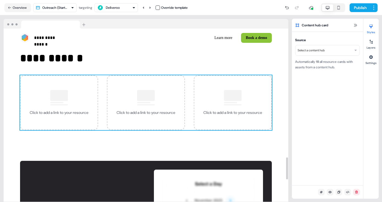
click at [93, 111] on div "Click to add a link to your resource" at bounding box center [59, 102] width 78 height 55
click at [131, 111] on div "Click to add a link to your resource" at bounding box center [146, 113] width 59 height 6
click at [69, 108] on div "Click to add a link to your resource" at bounding box center [59, 102] width 78 height 55
click at [287, 97] on div at bounding box center [287, 116] width 3 height 174
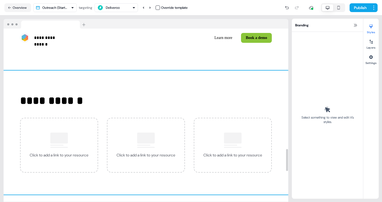
scroll to position [970, 0]
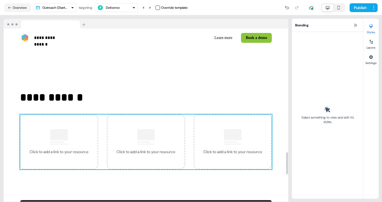
click at [76, 127] on div "Click to add a link to your resource" at bounding box center [59, 142] width 78 height 55
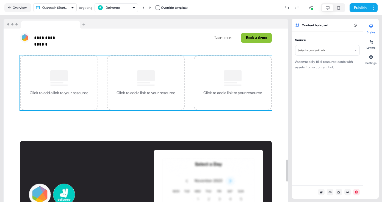
scroll to position [1049, 0]
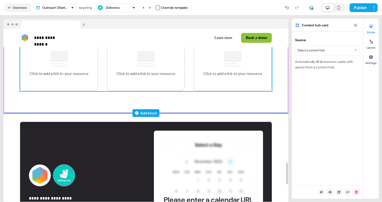
click at [146, 112] on div "Add block" at bounding box center [148, 114] width 17 height 6
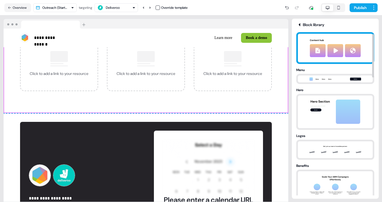
scroll to position [0, 0]
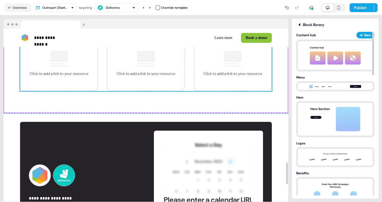
click at [165, 72] on div "Click to add a link to your resource" at bounding box center [146, 74] width 59 height 6
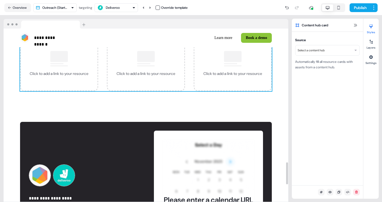
click at [160, 72] on div "Click to add a link to your resource" at bounding box center [146, 74] width 59 height 6
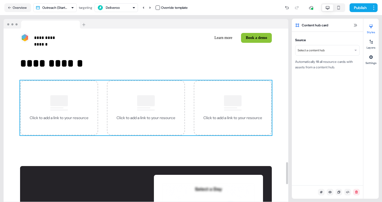
scroll to position [1003, 0]
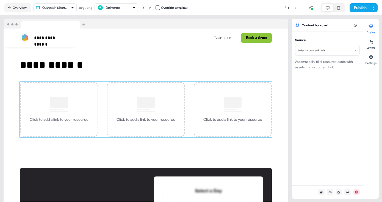
click at [348, 50] on html "**********" at bounding box center [191, 101] width 382 height 202
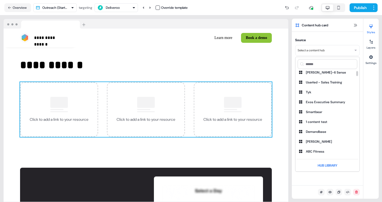
scroll to position [0, 0]
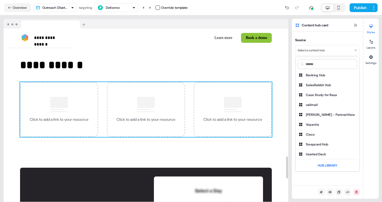
click at [149, 116] on html "**********" at bounding box center [191, 101] width 382 height 202
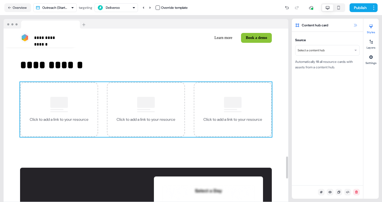
click at [356, 27] on icon at bounding box center [355, 25] width 4 height 4
click at [354, 25] on icon at bounding box center [355, 25] width 4 height 4
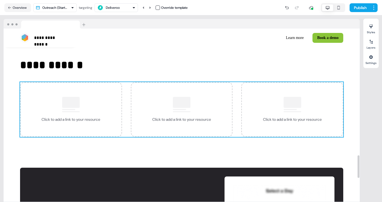
click at [201, 106] on div "Click to add a link to your resource" at bounding box center [182, 109] width 102 height 55
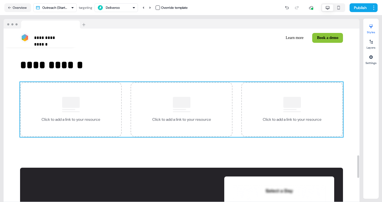
scroll to position [1003, 0]
